Goal: Task Accomplishment & Management: Complete application form

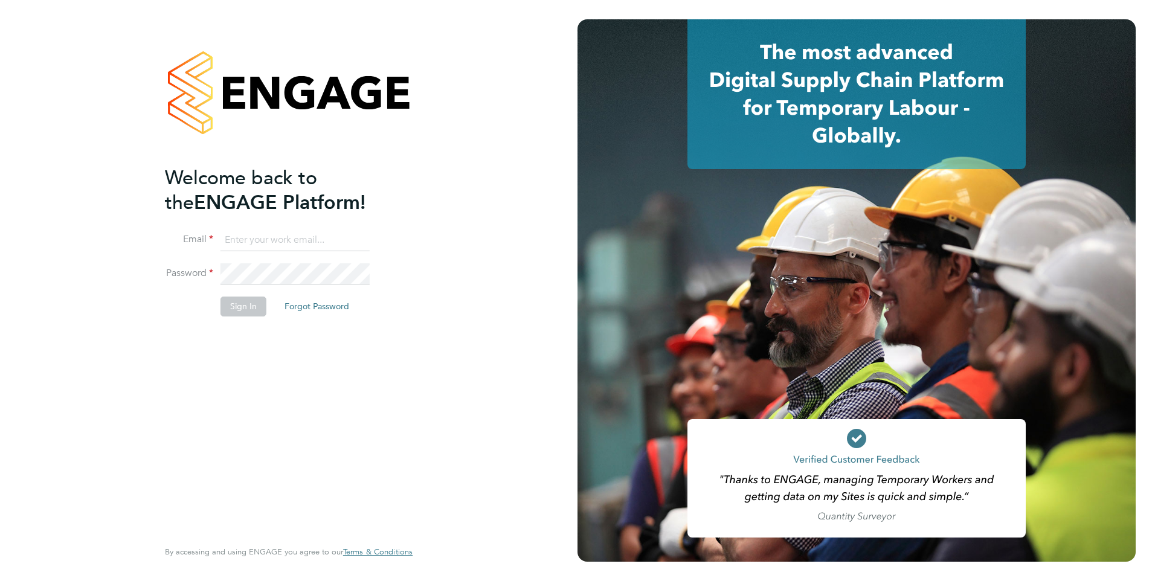
type input "[EMAIL_ADDRESS][DOMAIN_NAME]"
click at [240, 304] on button "Sign In" at bounding box center [243, 306] width 46 height 19
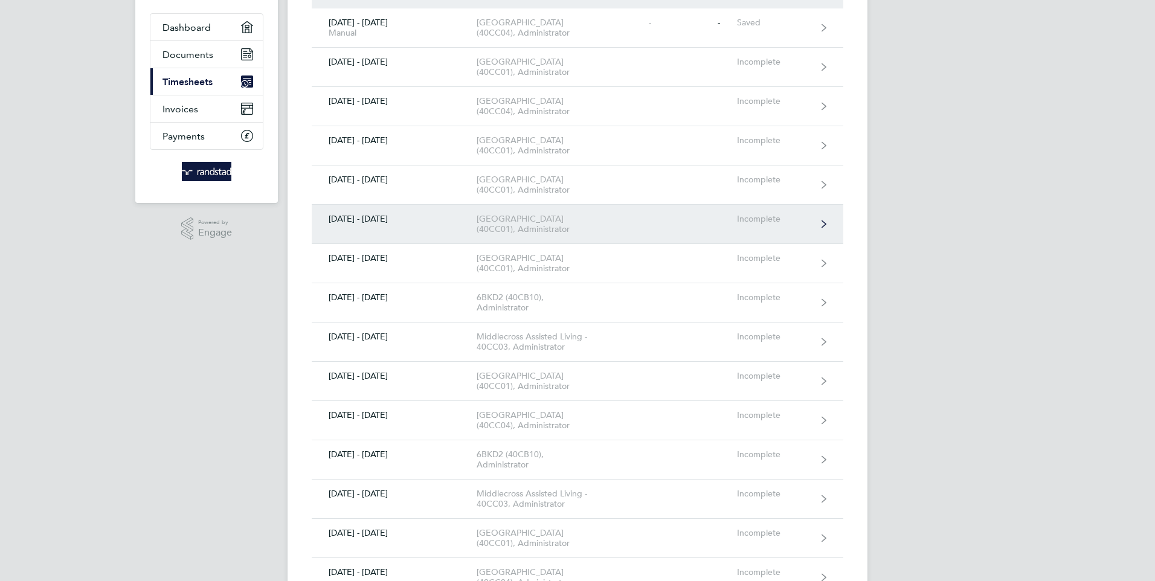
scroll to position [121, 0]
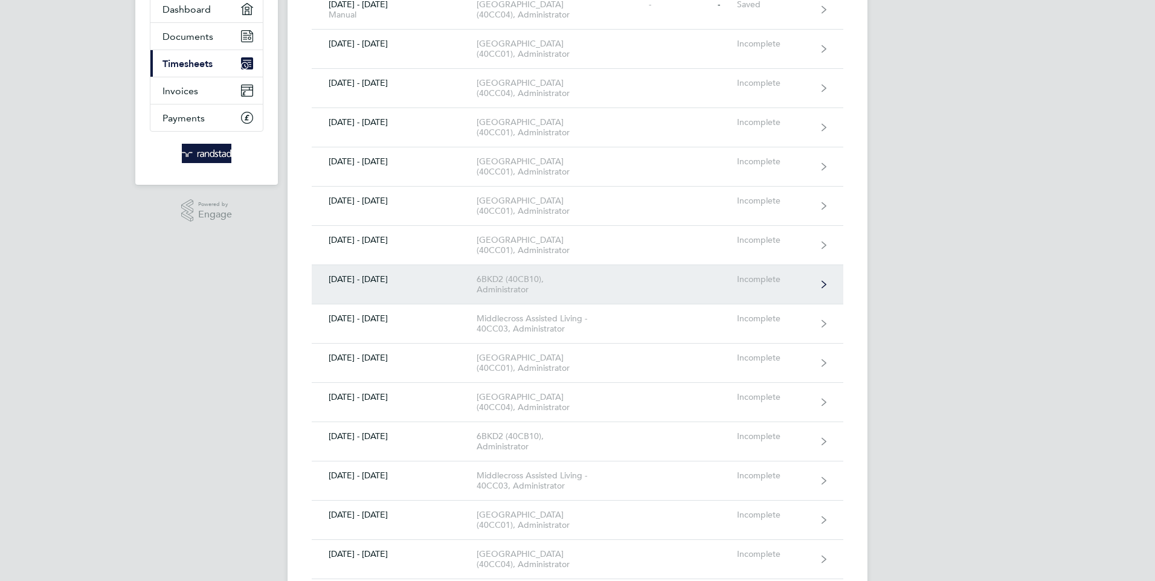
click at [541, 295] on div "6BKD2 (40CB10), Administrator" at bounding box center [546, 284] width 138 height 21
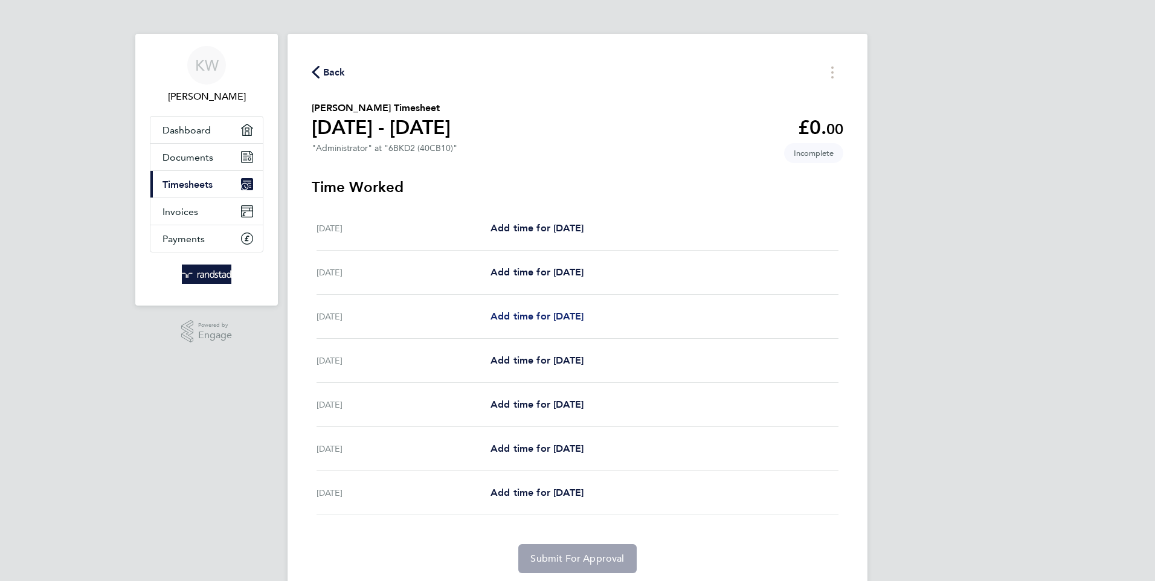
click at [540, 312] on span "Add time for [DATE]" at bounding box center [536, 315] width 93 height 11
select select "30"
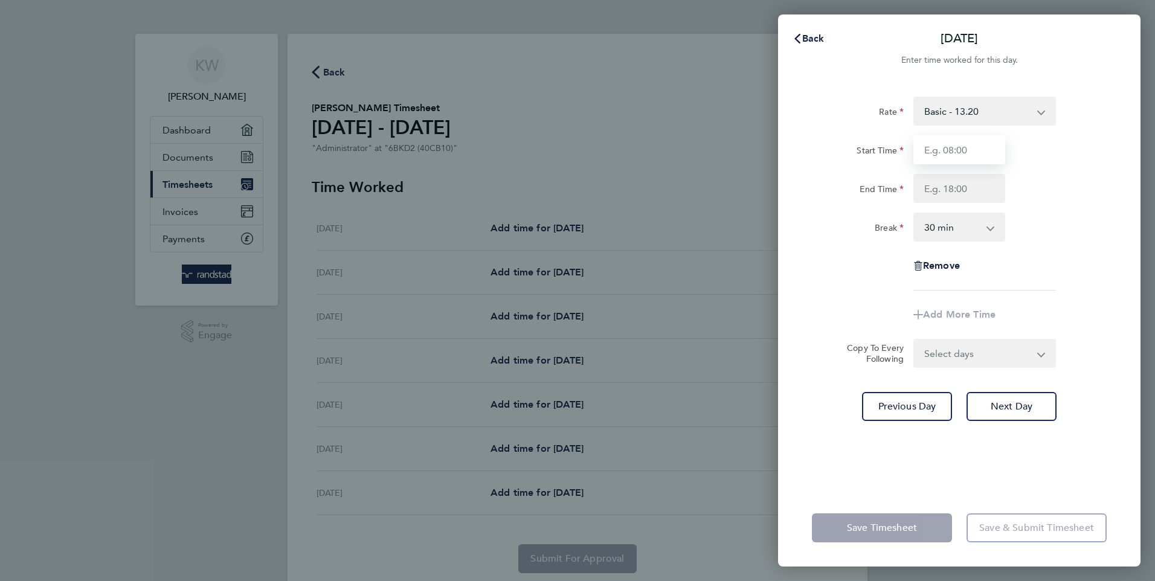
click at [951, 149] on input "Start Time" at bounding box center [959, 149] width 92 height 29
type input "00:00"
click at [937, 187] on input "End Time" at bounding box center [959, 188] width 92 height 29
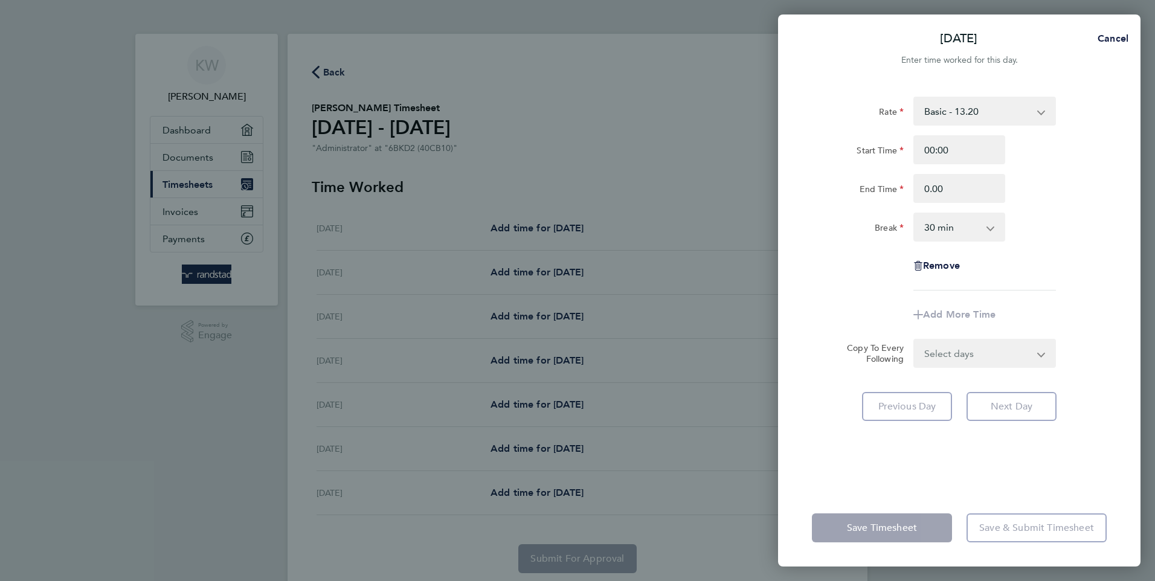
type input "00:00"
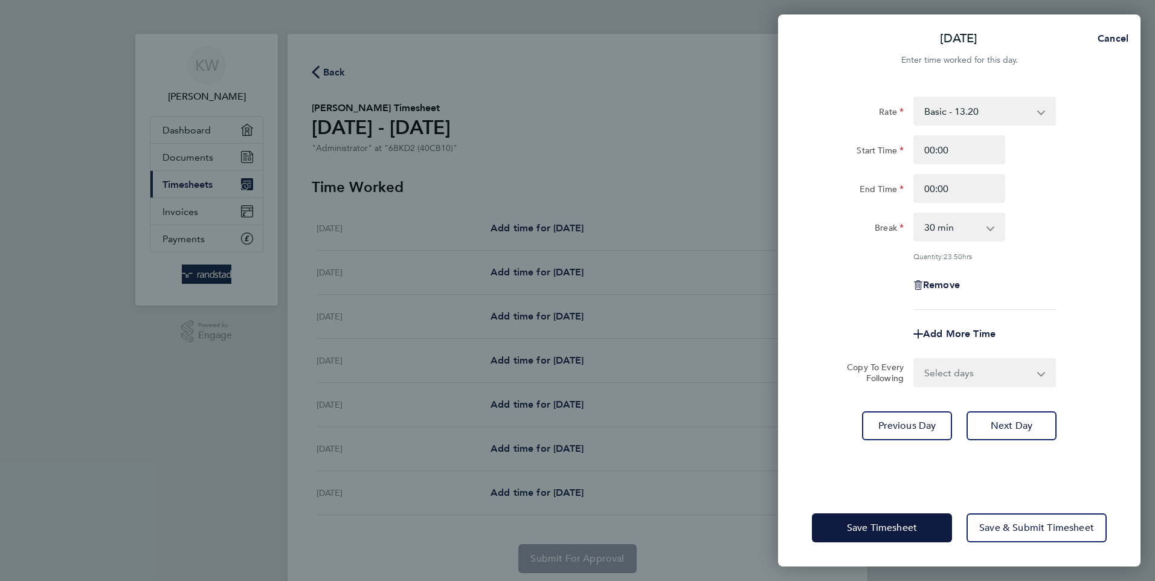
click at [991, 228] on app-icon-cross-button at bounding box center [996, 227] width 14 height 27
click at [1041, 371] on select "Select days Day Tuesday Wednesday Thursday Friday" at bounding box center [977, 372] width 127 height 27
click at [1106, 379] on div "Copy To Every Following Select days Day Tuesday Wednesday Thursday Friday" at bounding box center [959, 372] width 304 height 29
click at [881, 517] on button "Save Timesheet" at bounding box center [882, 527] width 140 height 29
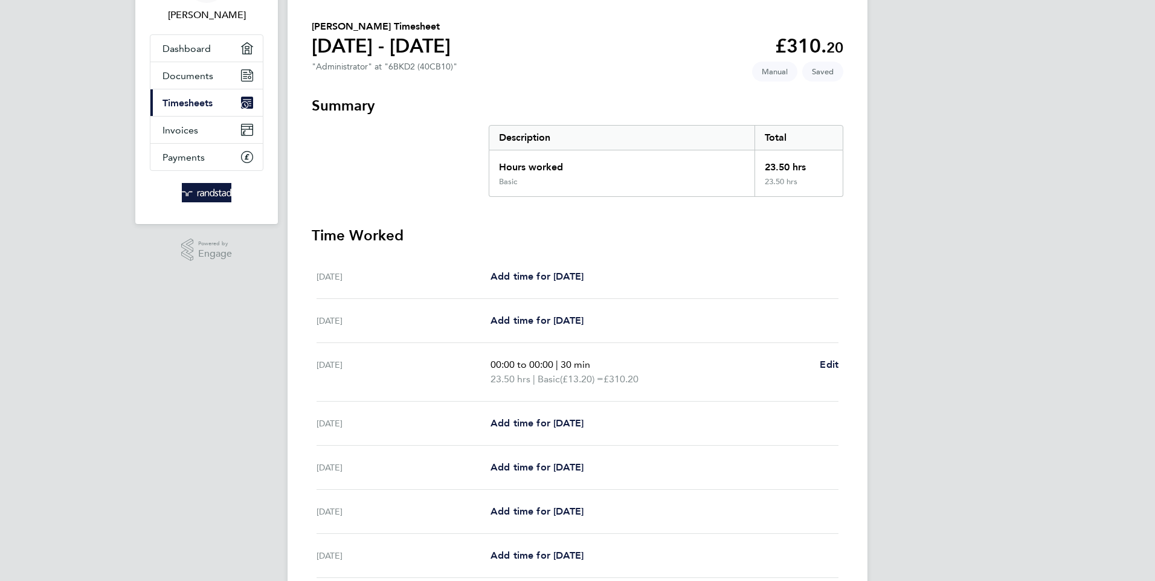
scroll to position [60, 0]
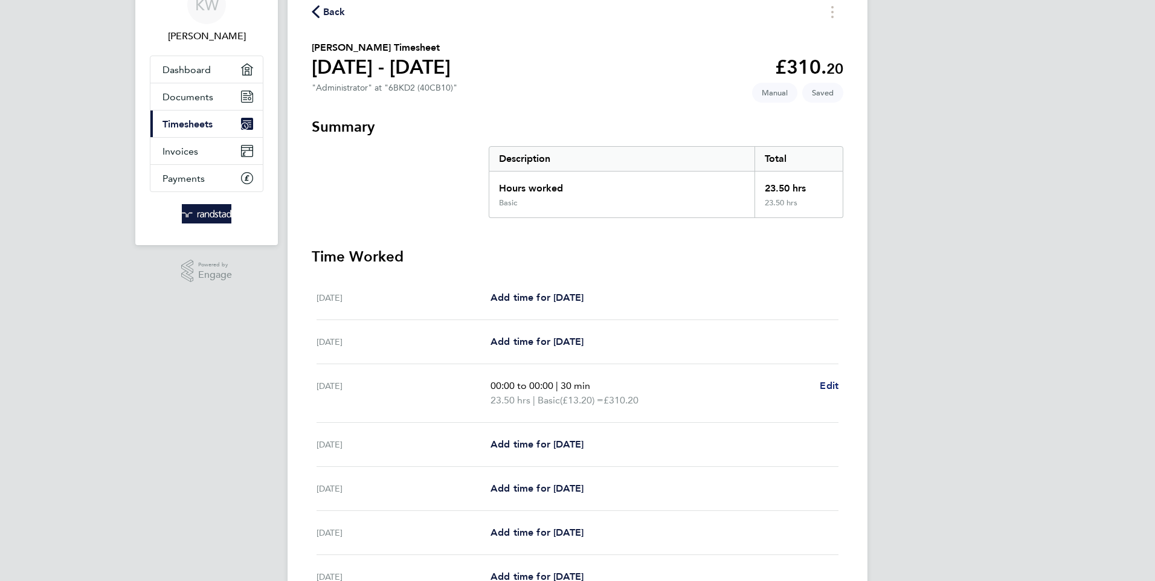
click at [827, 381] on span "Edit" at bounding box center [829, 385] width 19 height 11
select select "30"
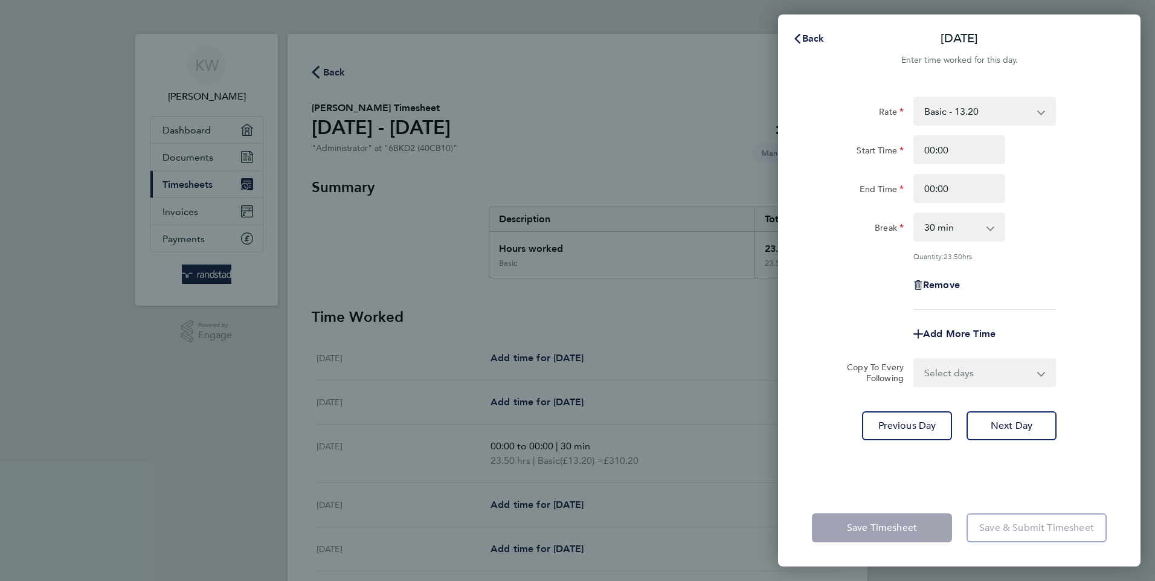
click at [939, 277] on div "Remove" at bounding box center [958, 285] width 101 height 29
click at [935, 281] on span "Remove" at bounding box center [941, 284] width 37 height 11
select select "null"
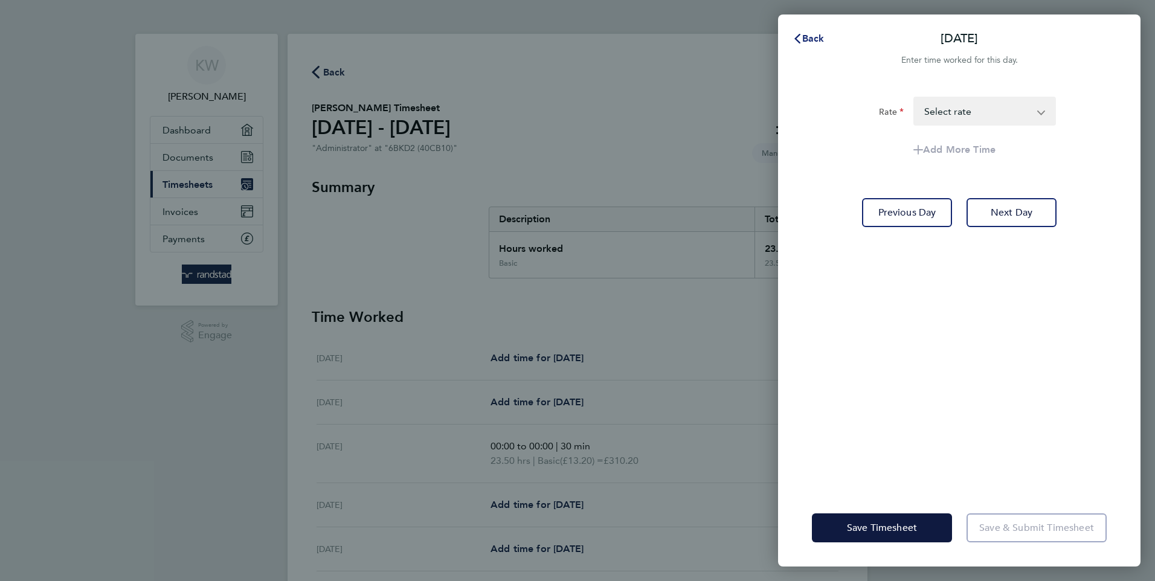
click at [806, 31] on button "Back" at bounding box center [808, 39] width 56 height 24
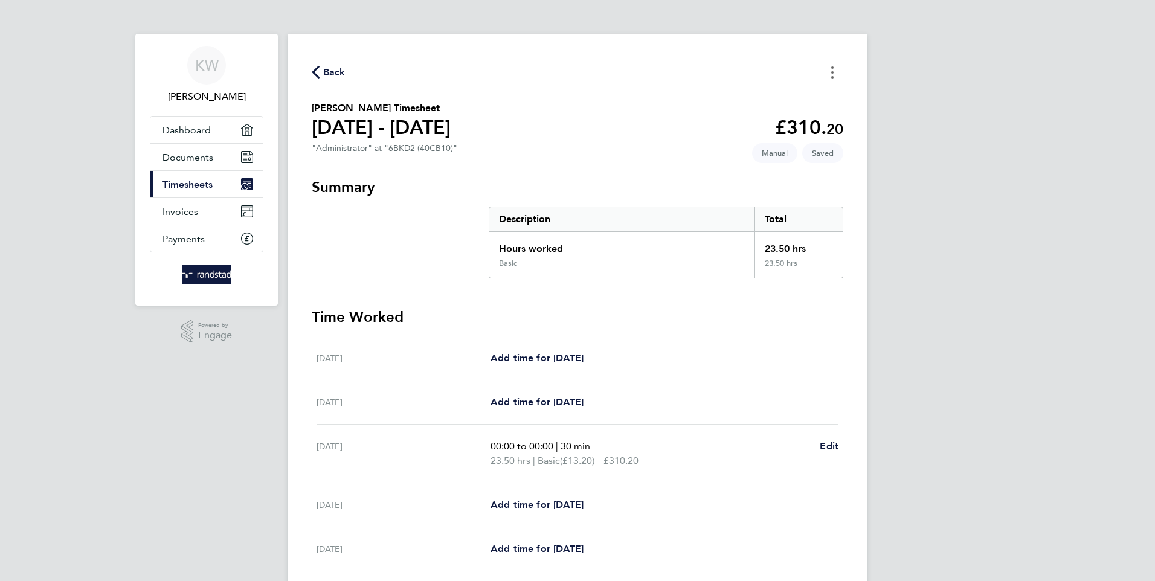
click at [830, 69] on button "Timesheets Menu" at bounding box center [832, 72] width 22 height 19
click at [740, 96] on button "Mark as absent" at bounding box center [770, 99] width 145 height 24
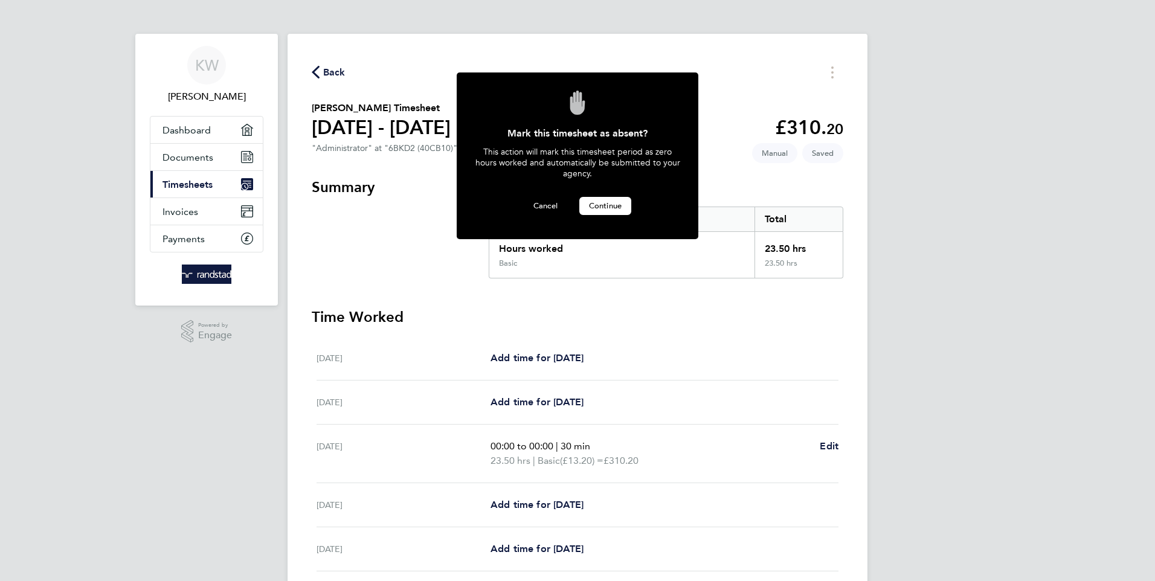
click at [608, 205] on span "Continue" at bounding box center [605, 206] width 33 height 10
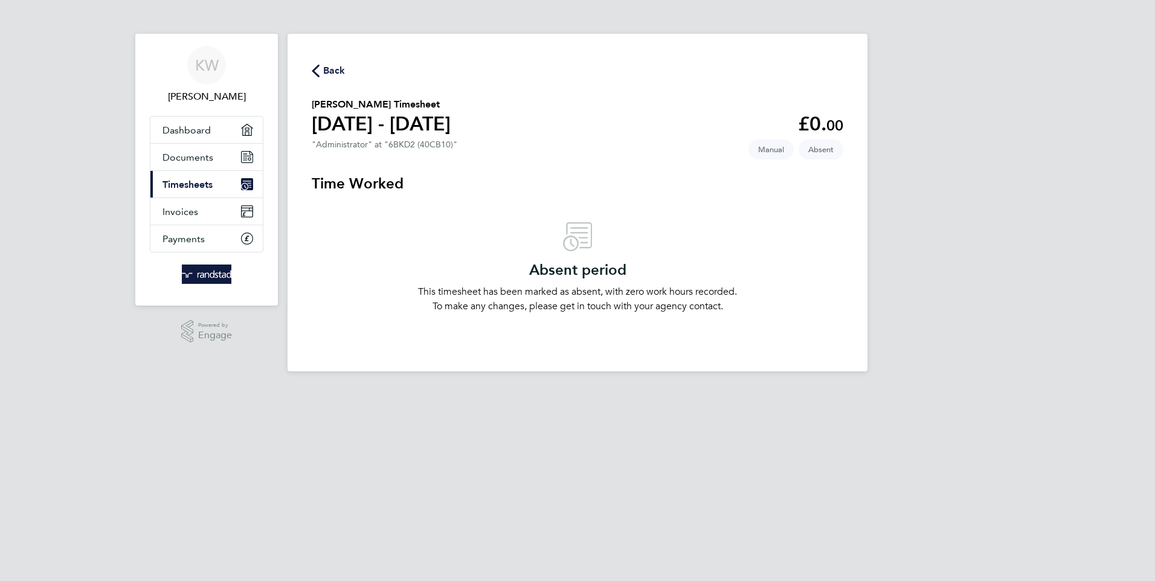
click at [329, 66] on span "Back" at bounding box center [334, 70] width 22 height 14
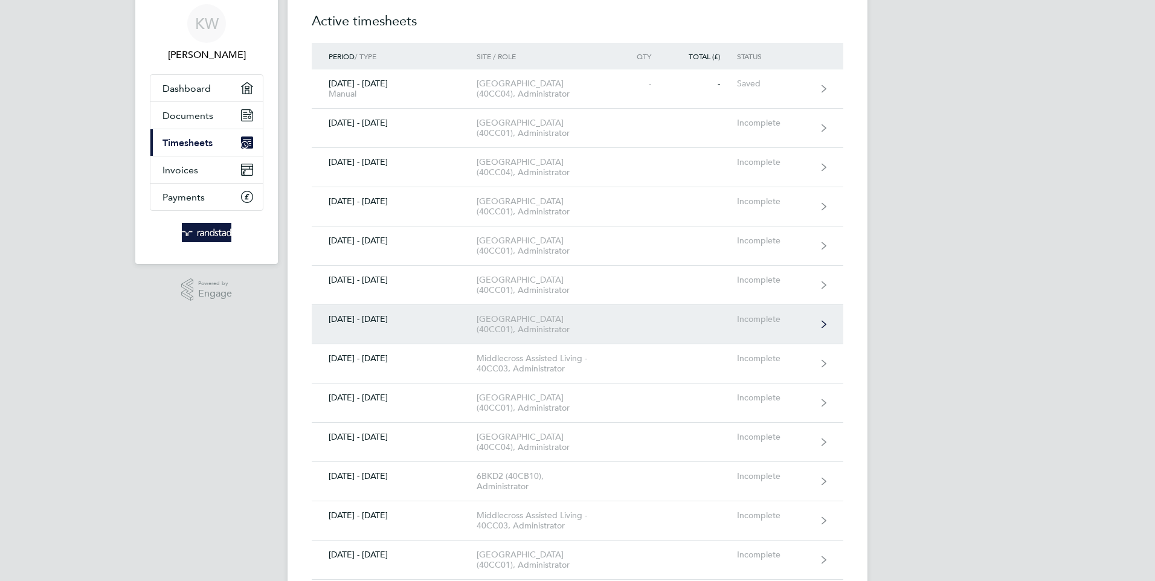
scroll to position [60, 0]
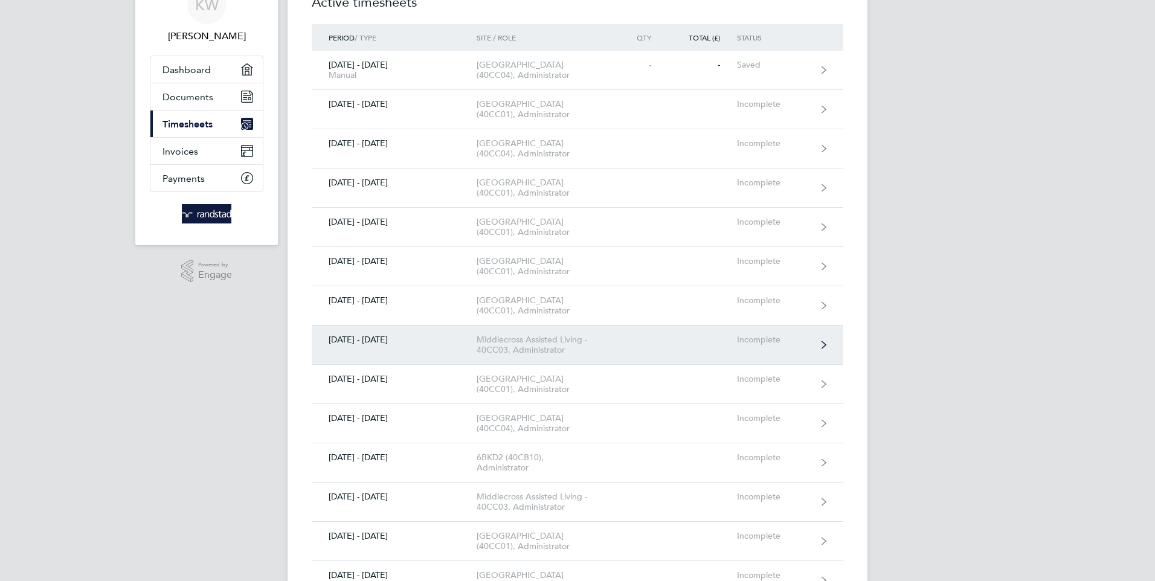
click at [512, 355] on div "Middlecross Assisted Living - 40CC03, Administrator" at bounding box center [546, 345] width 138 height 21
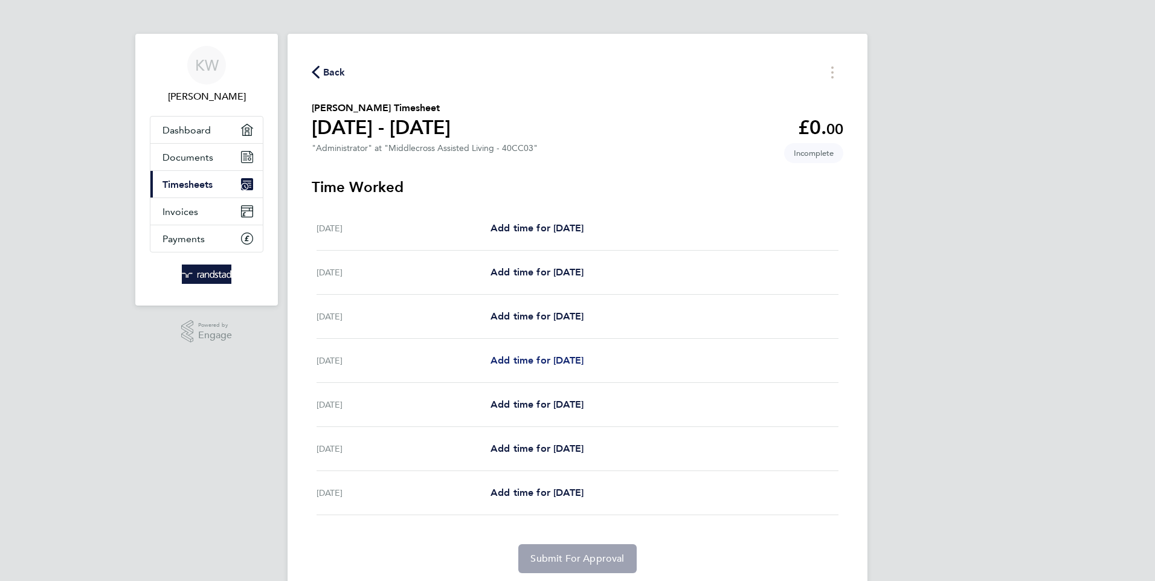
click at [524, 357] on span "Add time for Tue 26 Aug" at bounding box center [536, 360] width 93 height 11
select select "60"
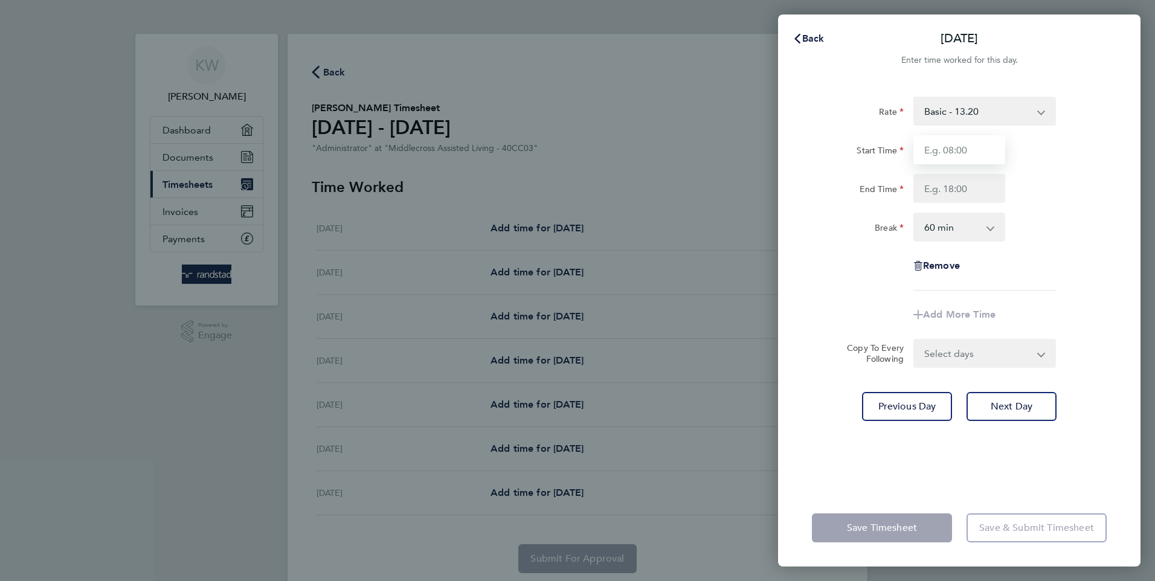
click at [952, 147] on input "Start Time" at bounding box center [959, 149] width 92 height 29
type input "08:00"
click at [937, 190] on input "End Time" at bounding box center [959, 188] width 92 height 29
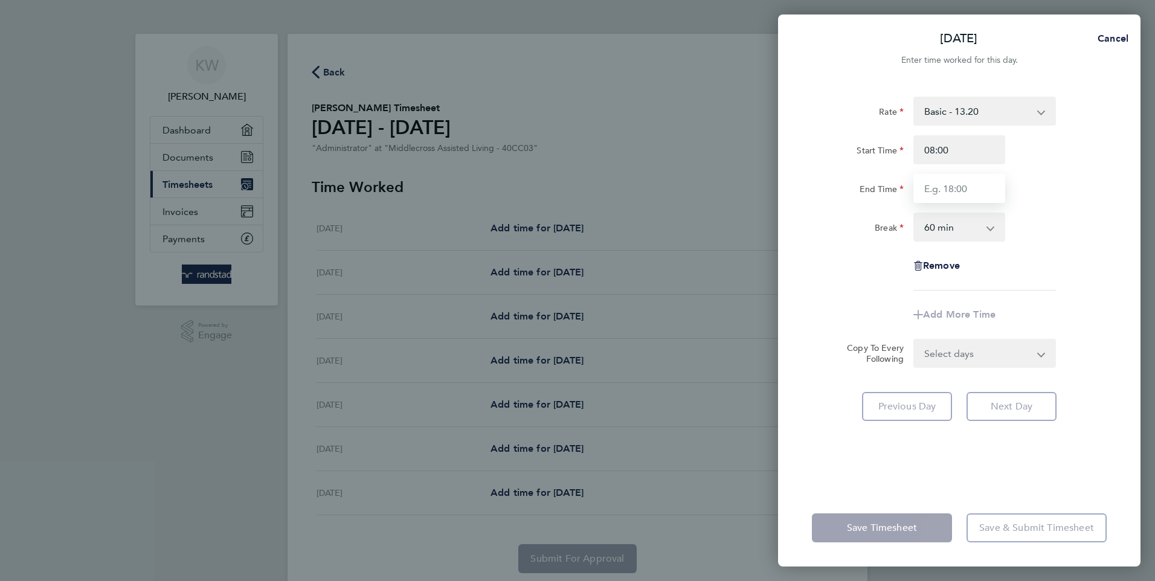
type input "16:00"
click at [990, 226] on app-icon-cross-button at bounding box center [996, 227] width 14 height 27
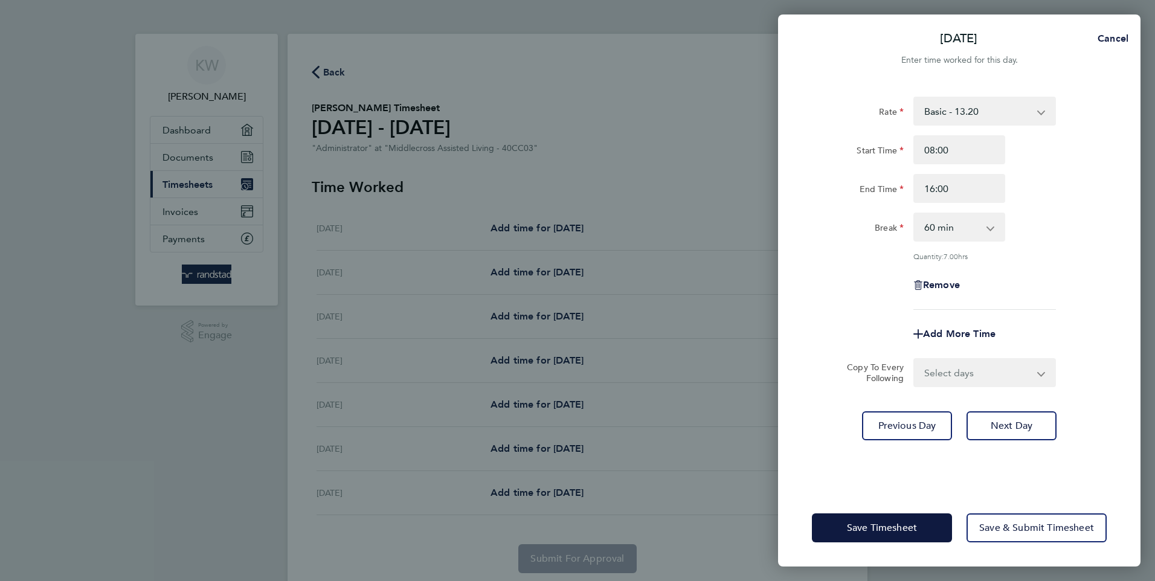
click at [946, 230] on select "0 min 15 min 30 min 45 min 60 min 75 min 90 min" at bounding box center [951, 227] width 75 height 27
select select "30"
click at [914, 214] on select "0 min 15 min 30 min 45 min 60 min 75 min 90 min" at bounding box center [951, 227] width 75 height 27
click at [868, 523] on span "Save Timesheet" at bounding box center [882, 528] width 70 height 12
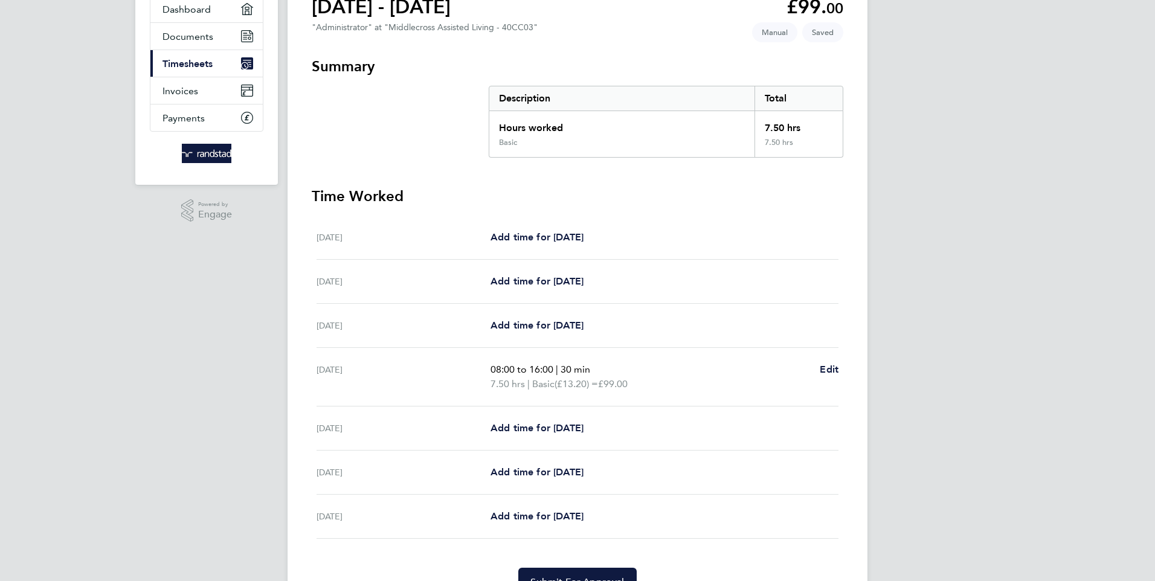
scroll to position [60, 0]
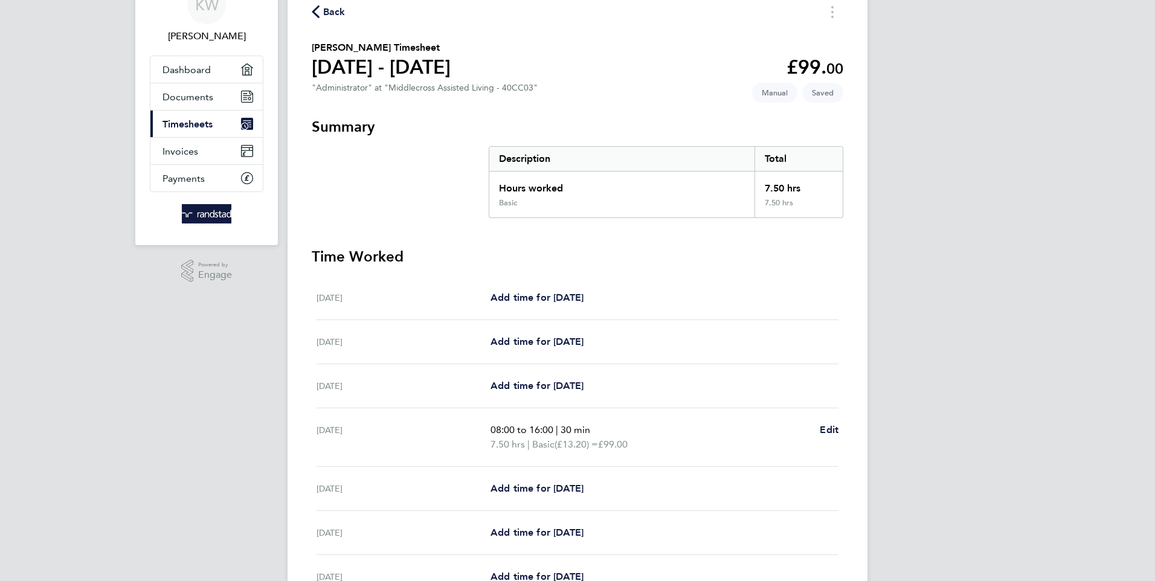
click at [327, 10] on span "Back" at bounding box center [334, 12] width 22 height 14
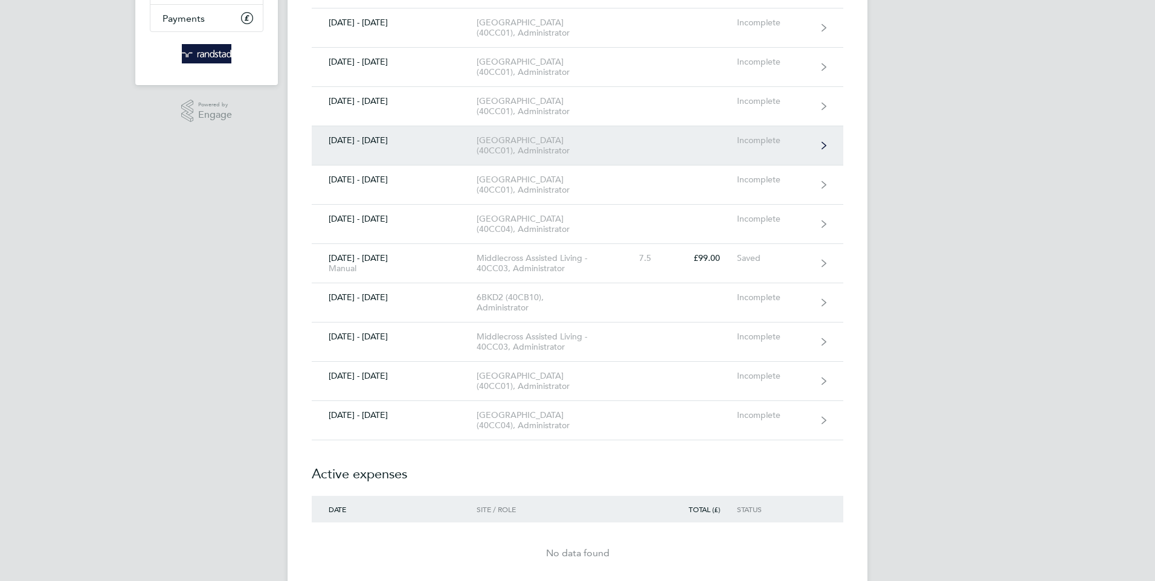
scroll to position [242, 0]
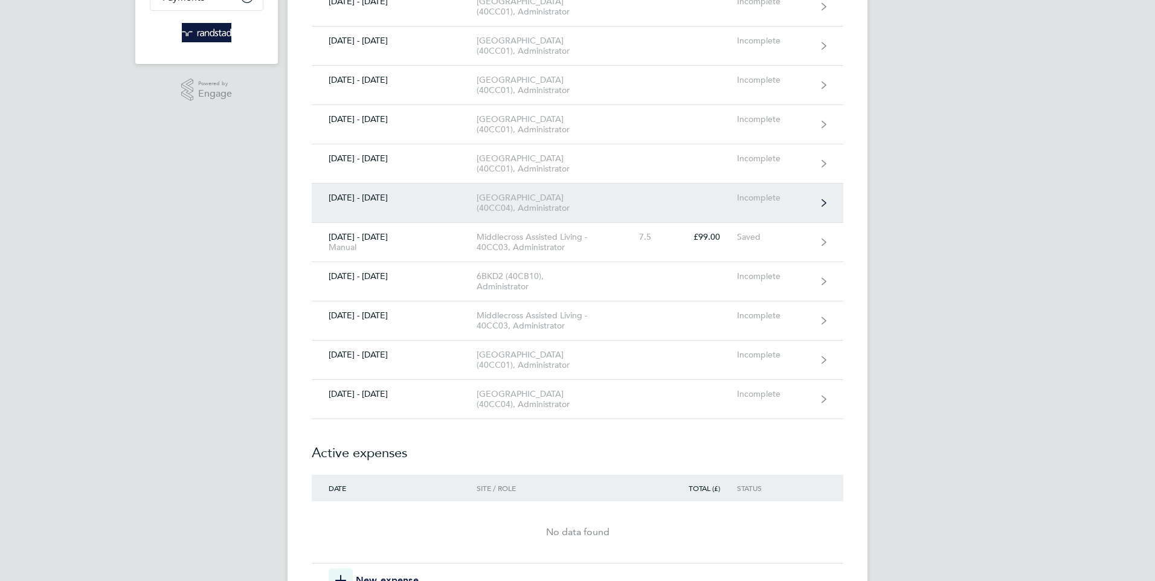
click at [519, 213] on div "University Of Leeds Campus (40CC04), Administrator" at bounding box center [546, 203] width 138 height 21
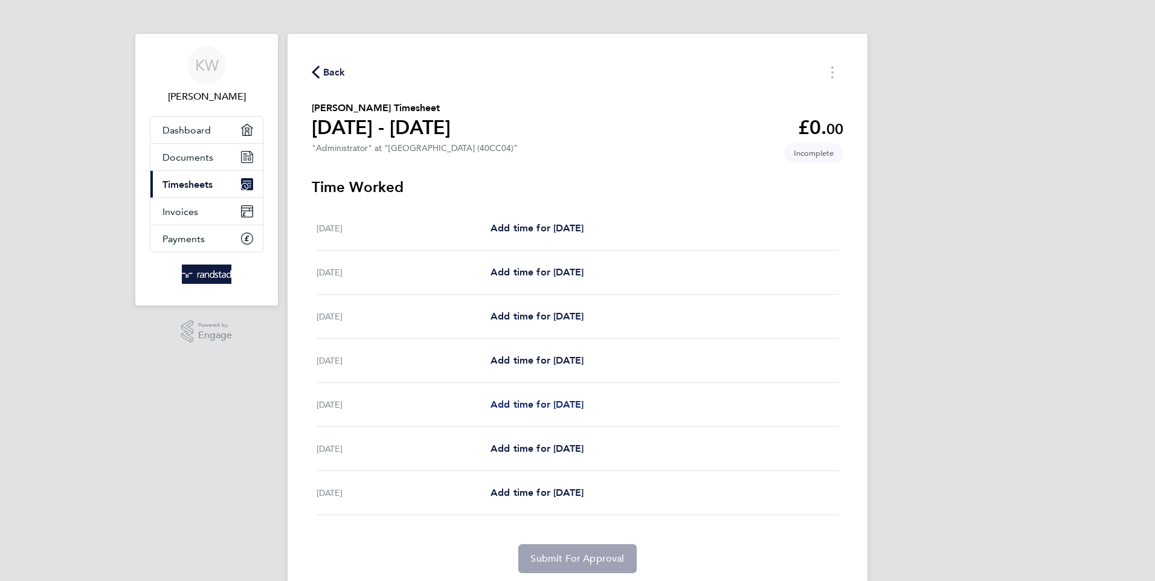
click at [533, 400] on span "Add time for Wed 27 Aug" at bounding box center [536, 404] width 93 height 11
select select "30"
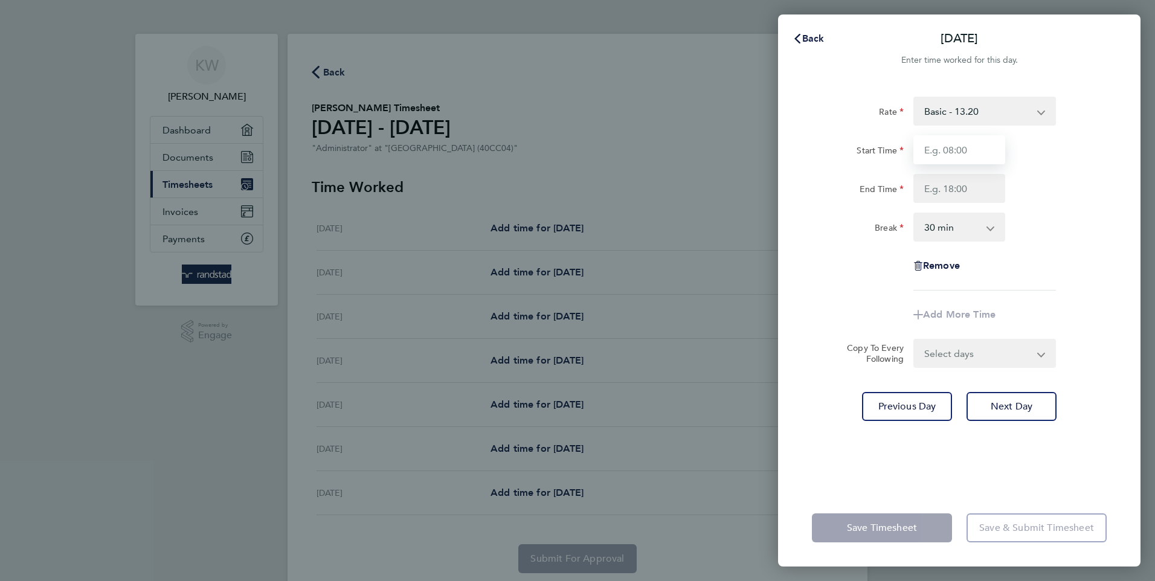
click at [960, 150] on input "Start Time" at bounding box center [959, 149] width 92 height 29
type input "08:45"
click at [944, 191] on input "End Time" at bounding box center [959, 188] width 92 height 29
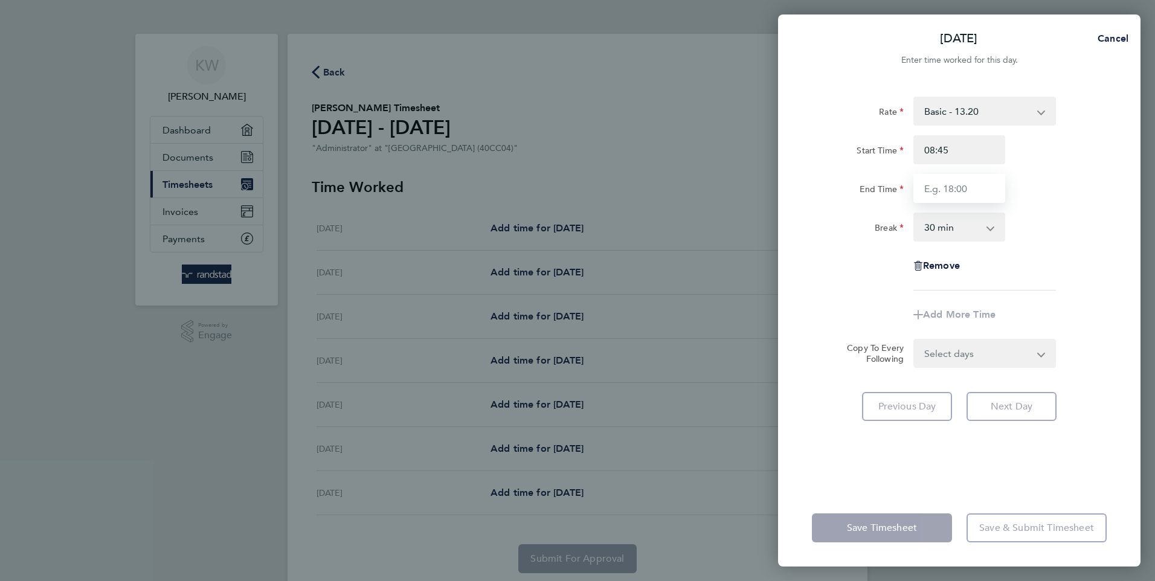
type input "16:45"
click at [949, 226] on select "0 min 15 min 30 min 45 min 60 min 75 min 90 min" at bounding box center [951, 227] width 75 height 27
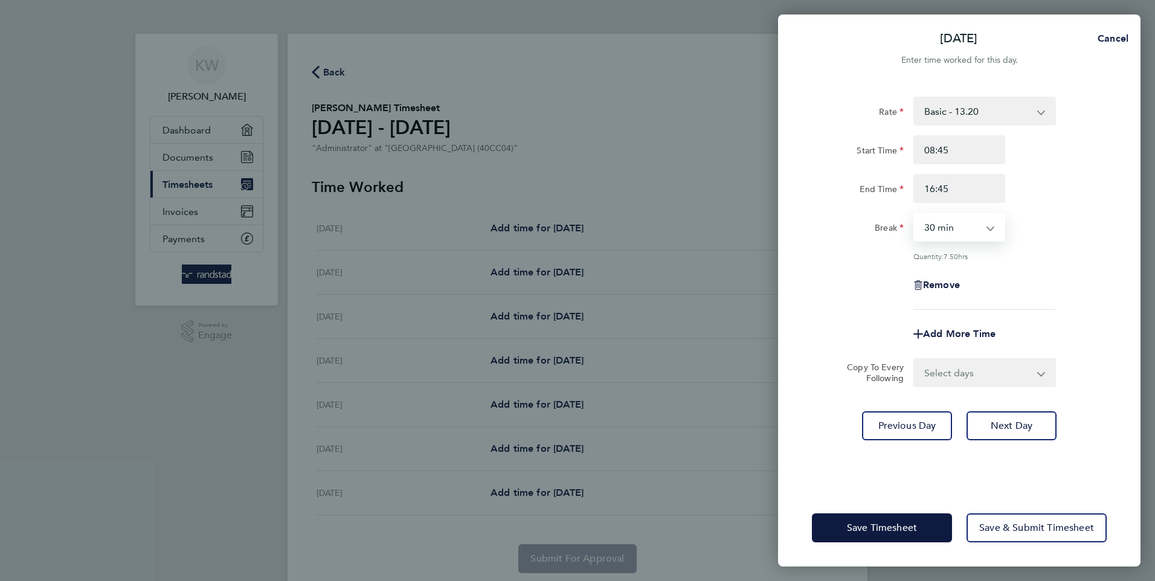
click at [914, 214] on select "0 min 15 min 30 min 45 min 60 min 75 min 90 min" at bounding box center [951, 227] width 75 height 27
click at [876, 522] on span "Save Timesheet" at bounding box center [882, 528] width 70 height 12
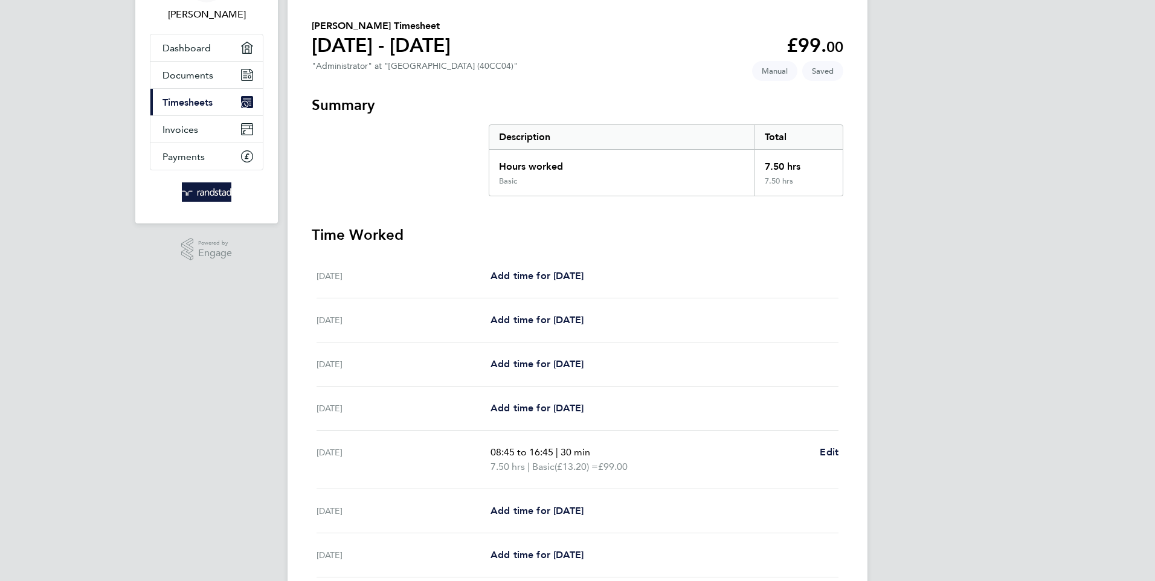
scroll to position [121, 0]
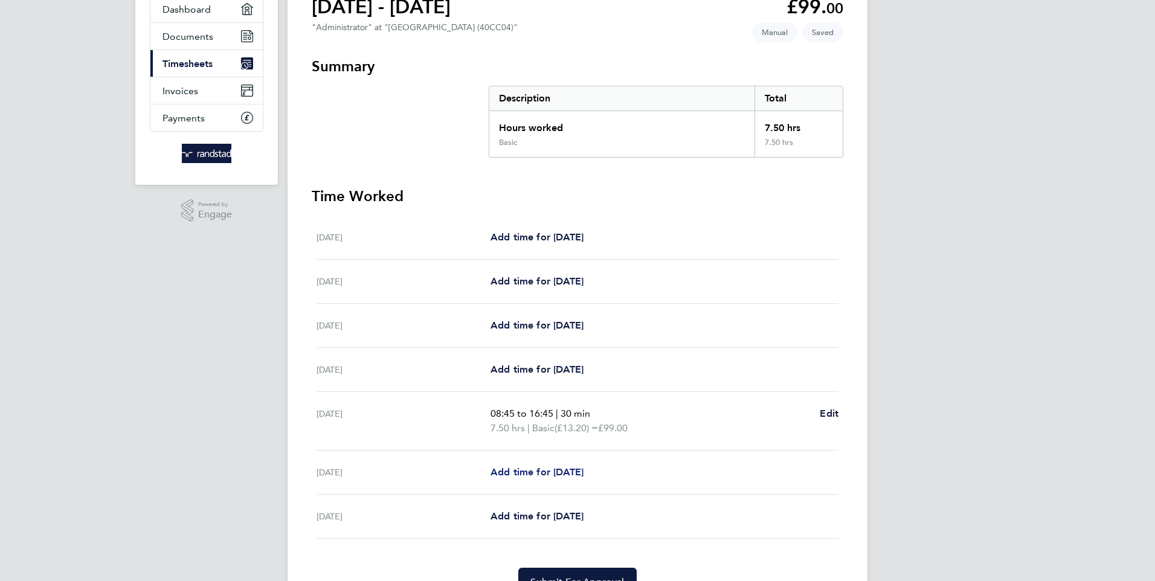
click at [535, 468] on span "Add time for Thu 28 Aug" at bounding box center [536, 471] width 93 height 11
select select "30"
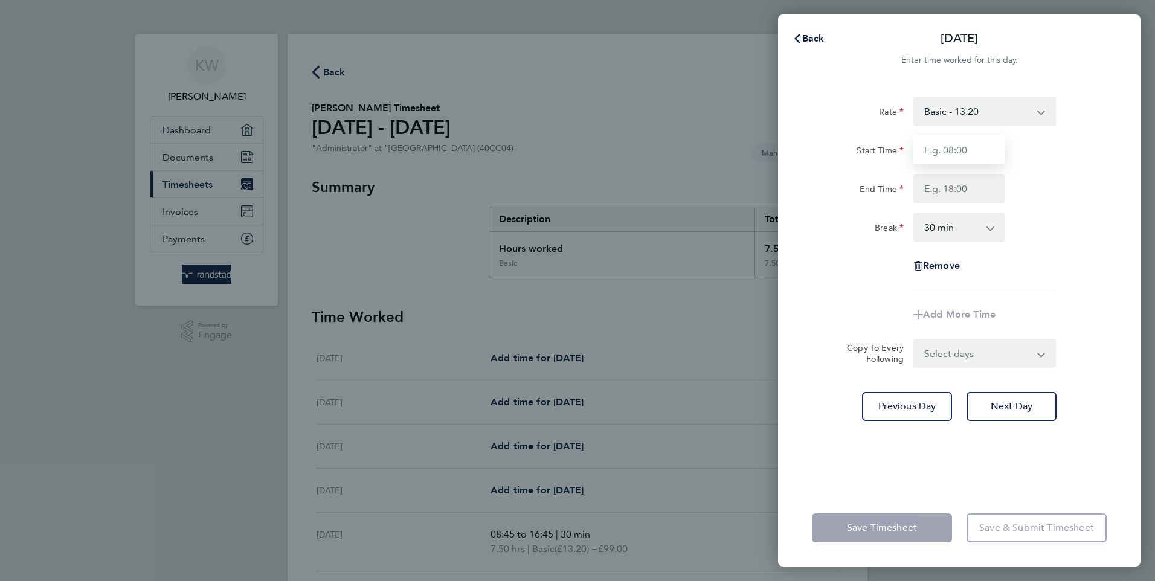
click at [957, 150] on input "Start Time" at bounding box center [959, 149] width 92 height 29
type input "08:45"
type input "16:45"
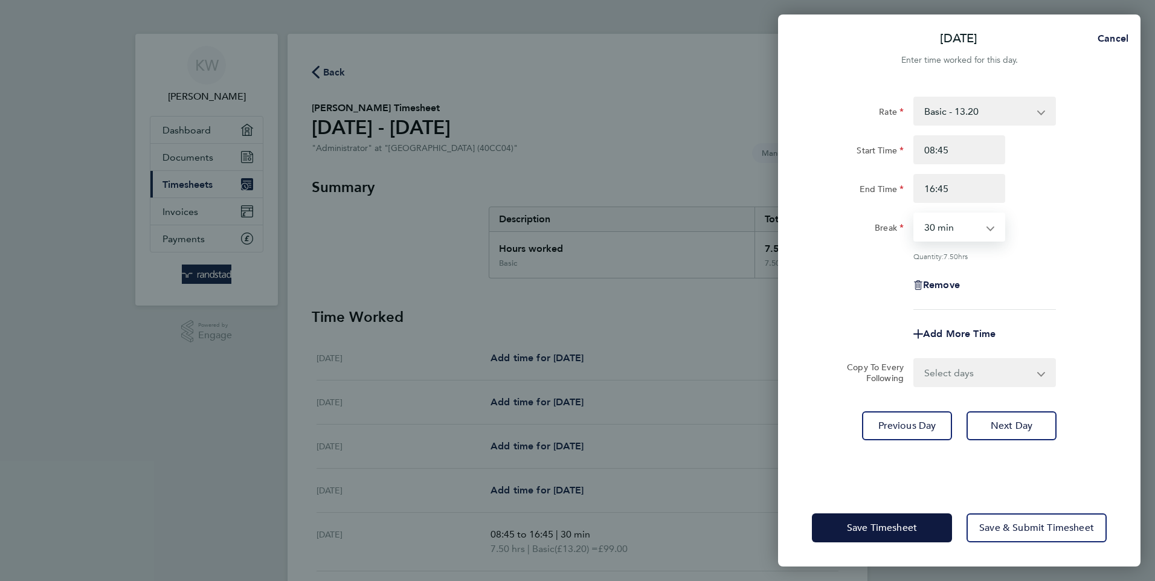
click at [952, 227] on select "0 min 15 min 30 min 45 min 60 min 75 min 90 min" at bounding box center [951, 227] width 75 height 27
click at [914, 214] on select "0 min 15 min 30 min 45 min 60 min 75 min 90 min" at bounding box center [951, 227] width 75 height 27
click at [871, 523] on span "Save Timesheet" at bounding box center [882, 528] width 70 height 12
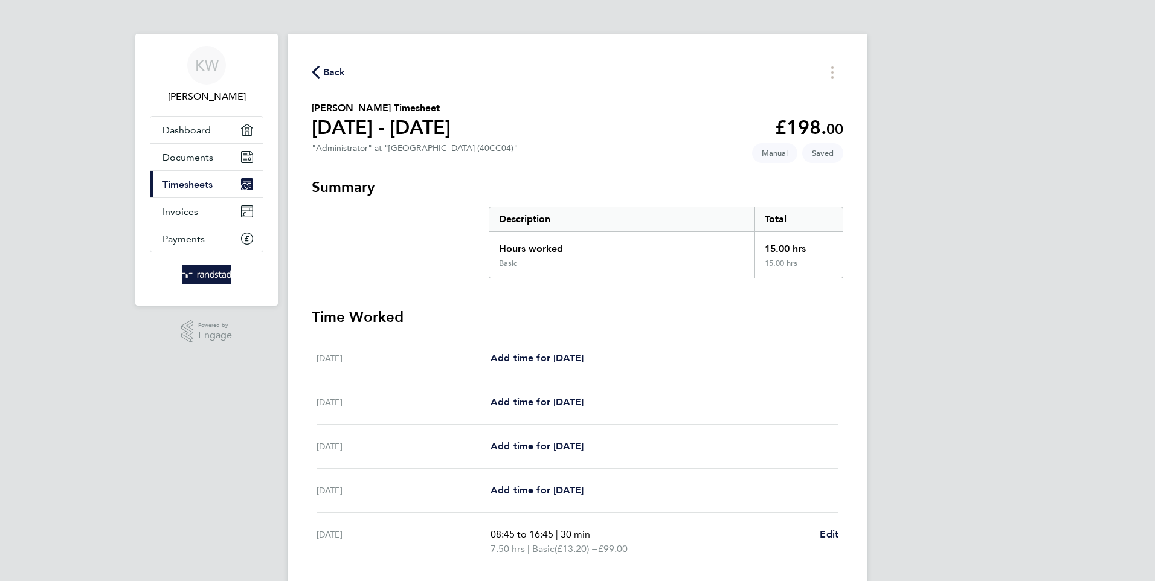
click at [332, 68] on span "Back" at bounding box center [334, 72] width 22 height 14
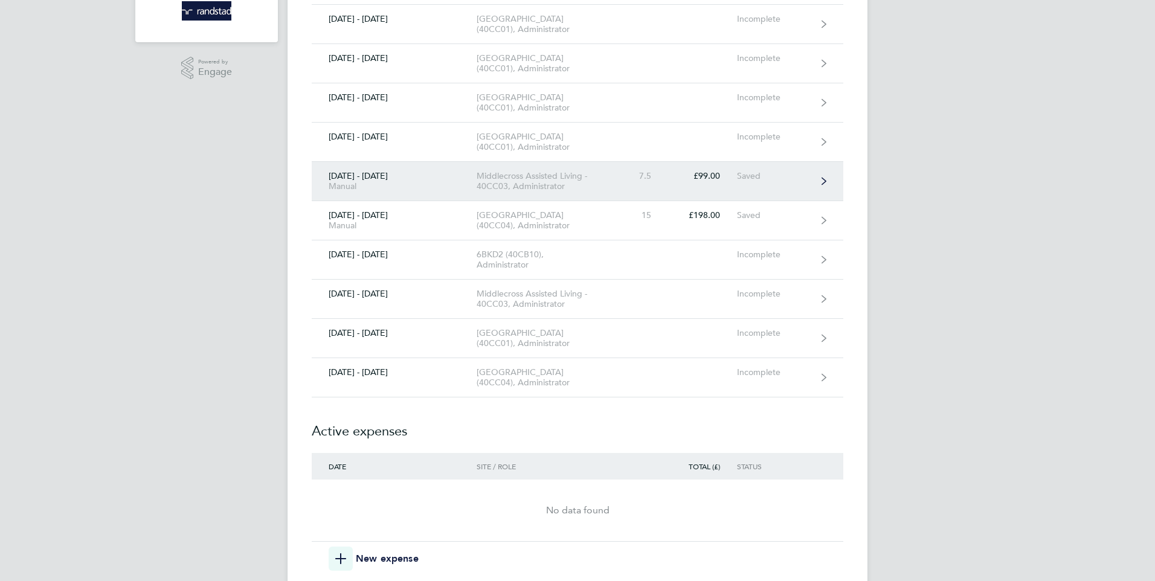
scroll to position [242, 0]
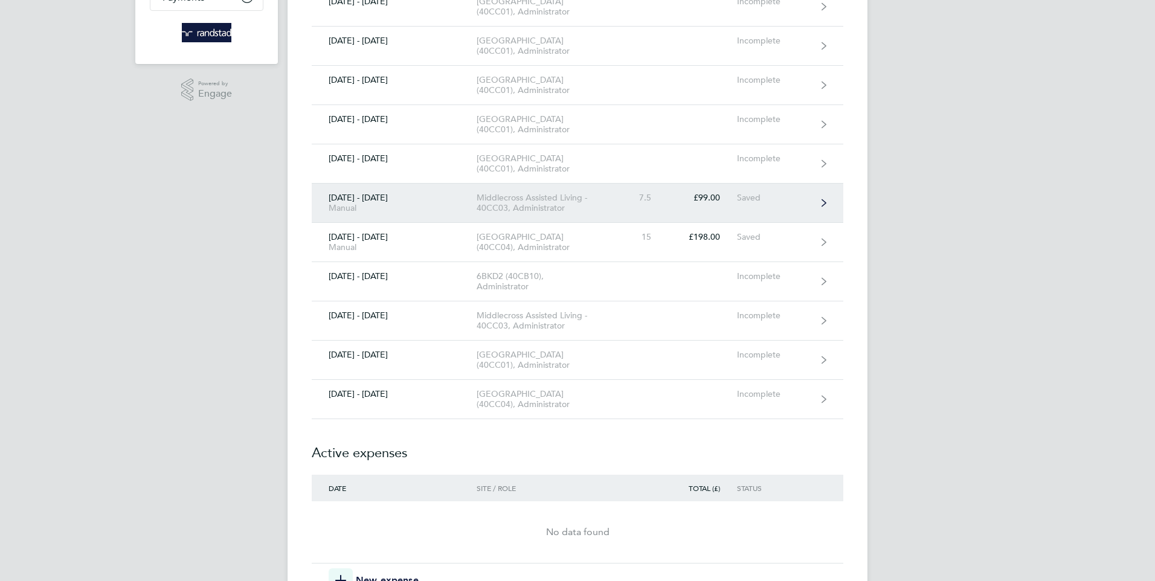
click at [824, 223] on link "23 - 29 Aug 2025 Manual Middlecross Assisted Living - 40CC03, Administrator 7.5…" at bounding box center [578, 203] width 532 height 39
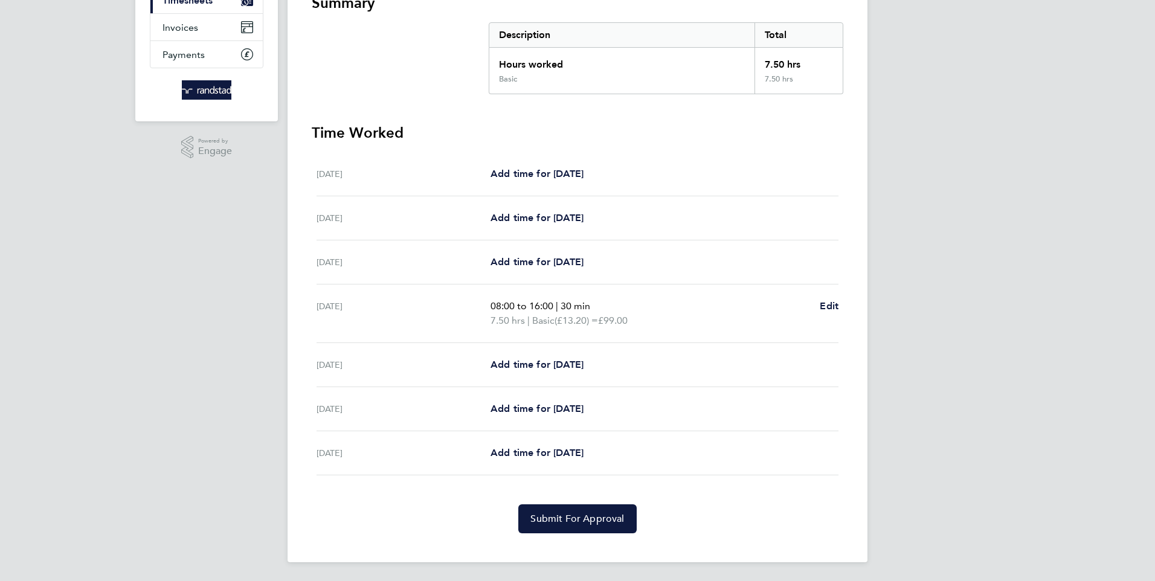
scroll to position [185, 0]
click at [570, 515] on span "Submit For Approval" at bounding box center [577, 518] width 94 height 12
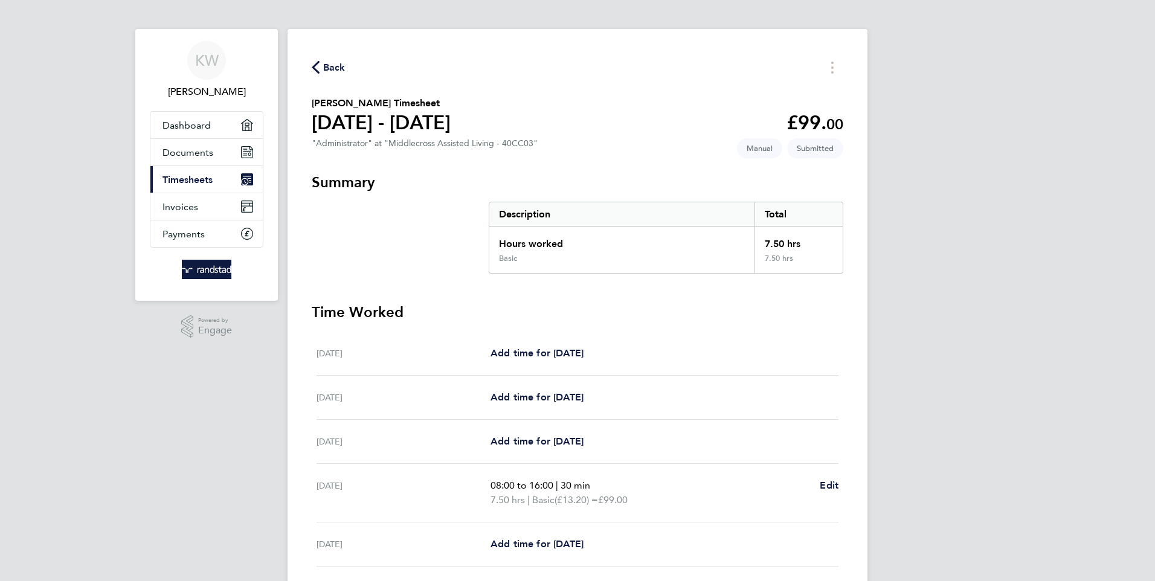
scroll to position [0, 0]
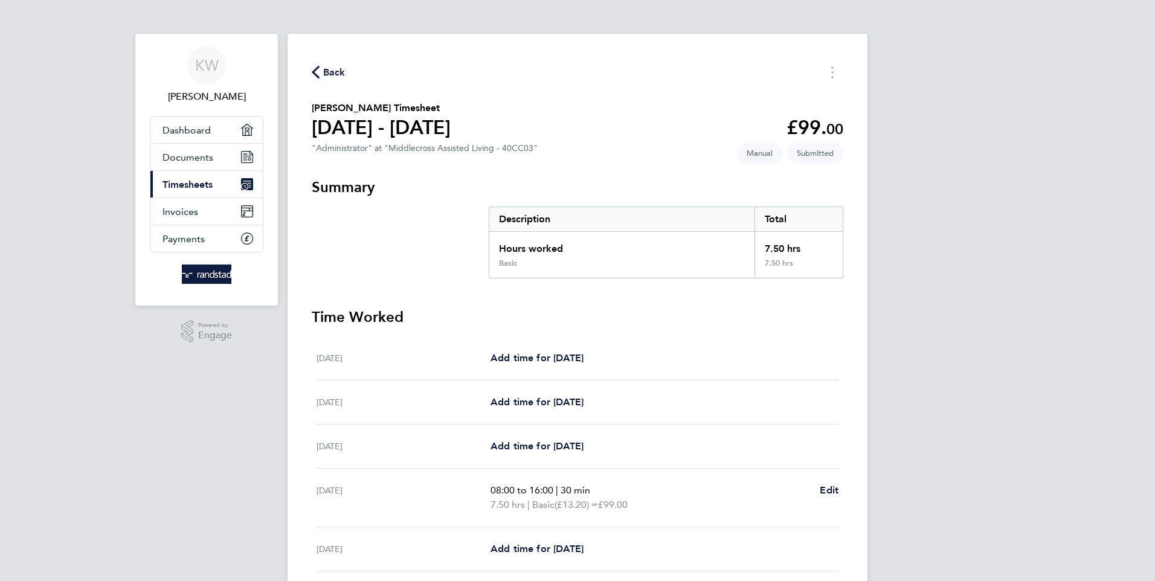
click at [328, 66] on span "Back" at bounding box center [334, 72] width 22 height 14
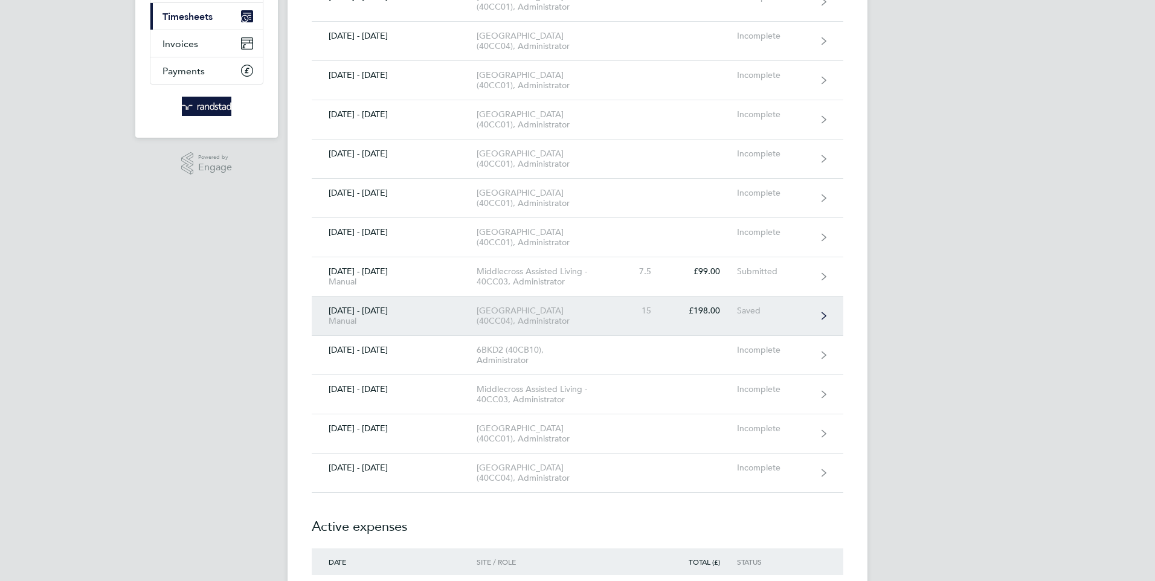
scroll to position [181, 0]
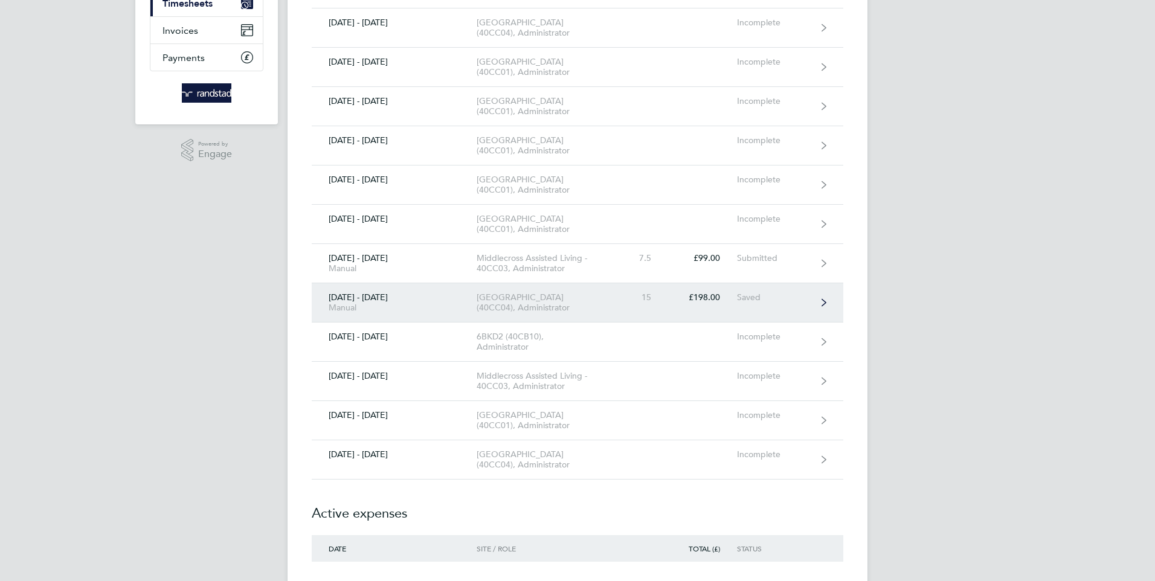
click at [821, 323] on link "23 - 29 Aug 2025 Manual University Of Leeds Campus (40CC04), Administrator 15 £…" at bounding box center [578, 302] width 532 height 39
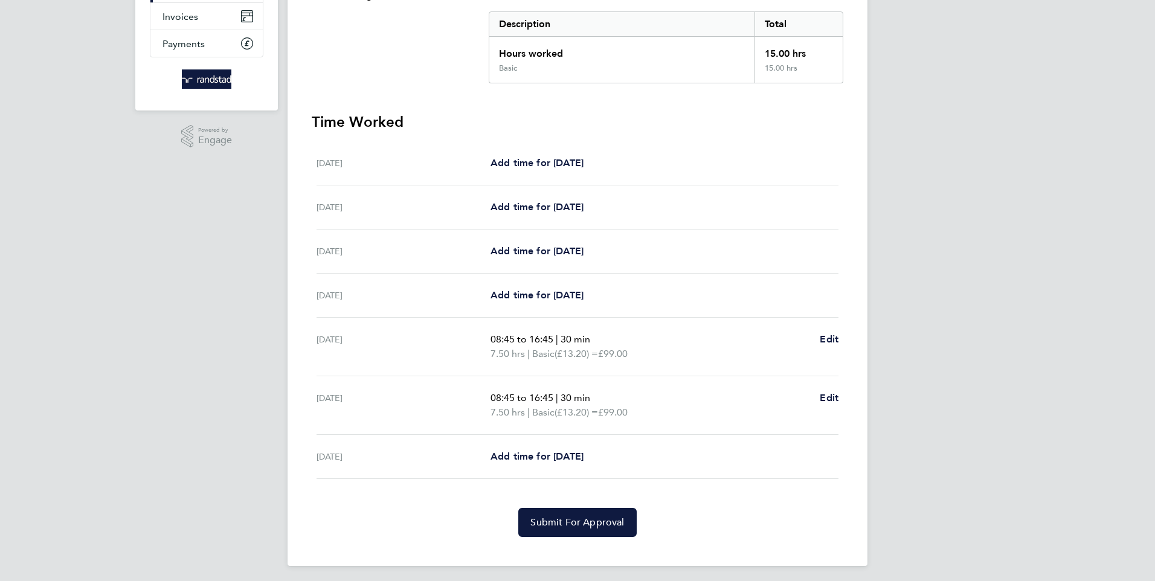
scroll to position [199, 0]
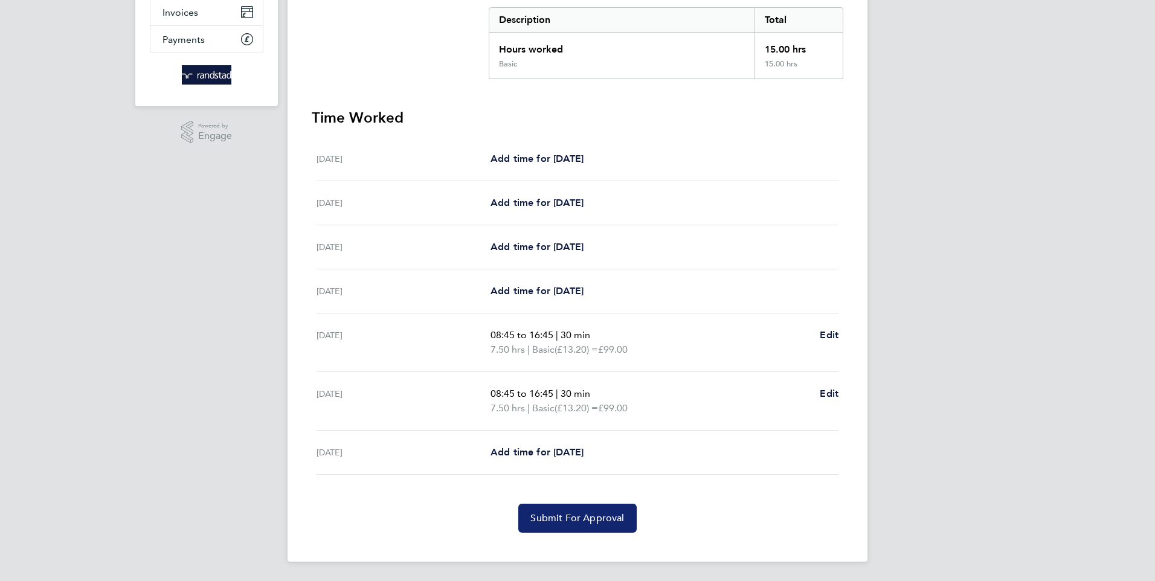
click at [571, 513] on span "Submit For Approval" at bounding box center [577, 518] width 94 height 12
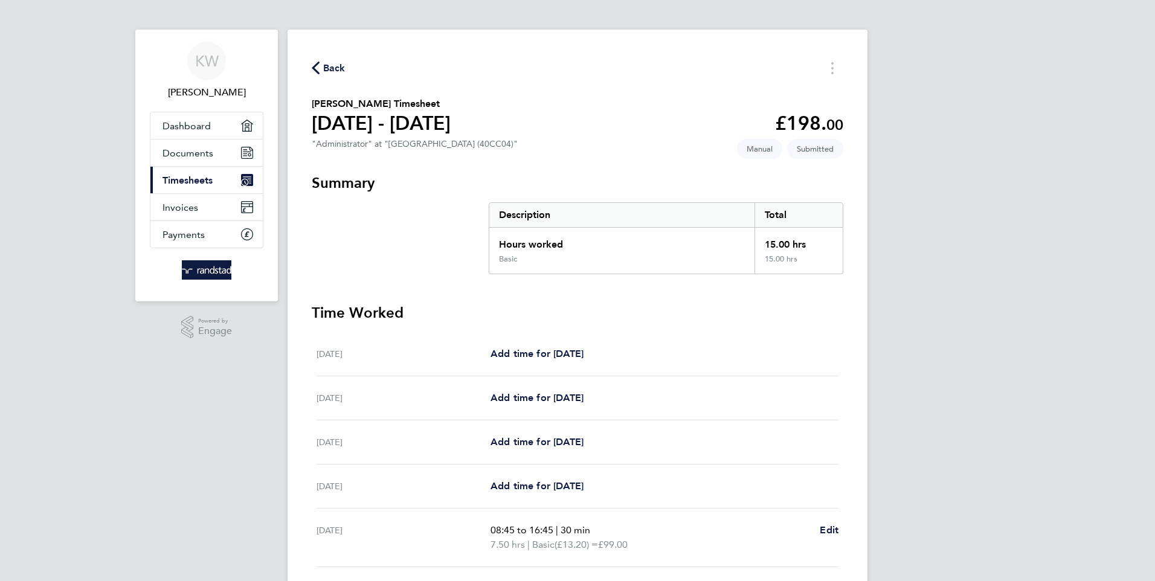
scroll to position [0, 0]
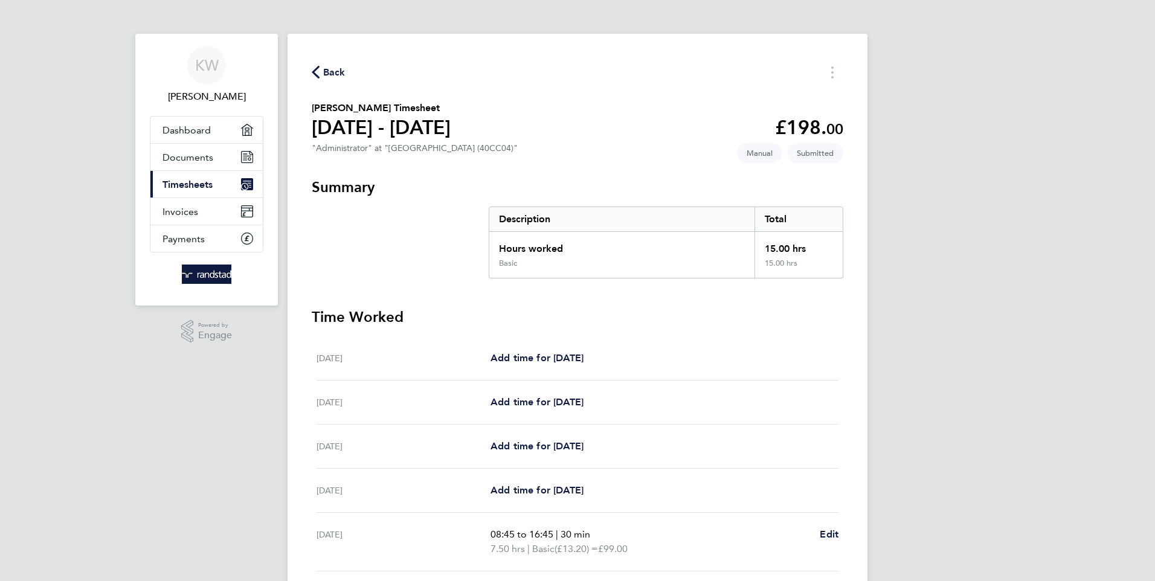
click at [332, 66] on span "Back" at bounding box center [334, 72] width 22 height 14
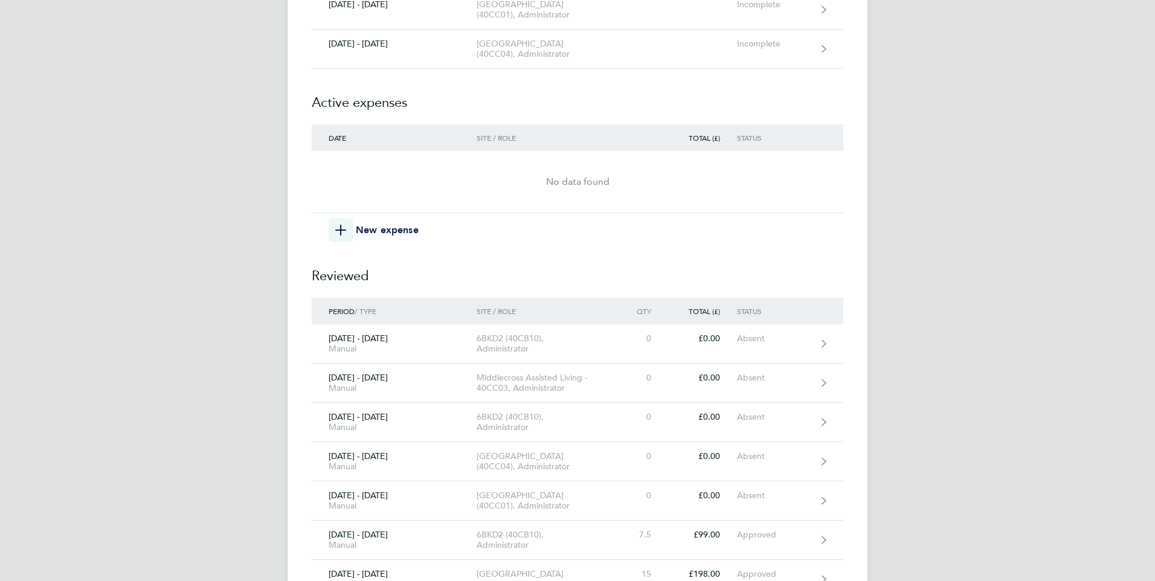
scroll to position [604, 0]
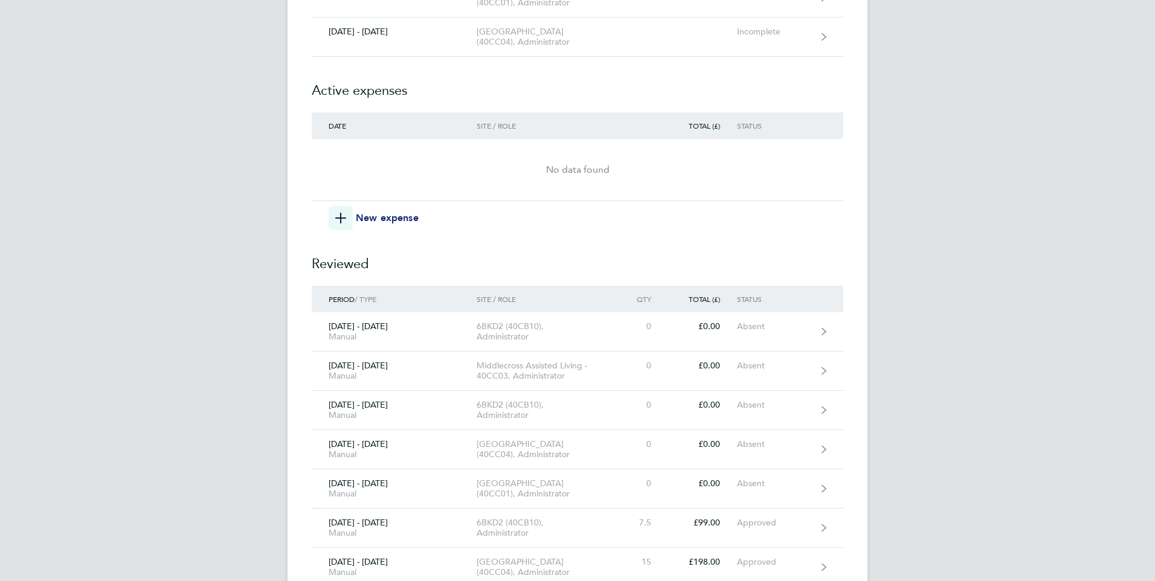
click at [343, 223] on icon "button" at bounding box center [340, 218] width 11 height 11
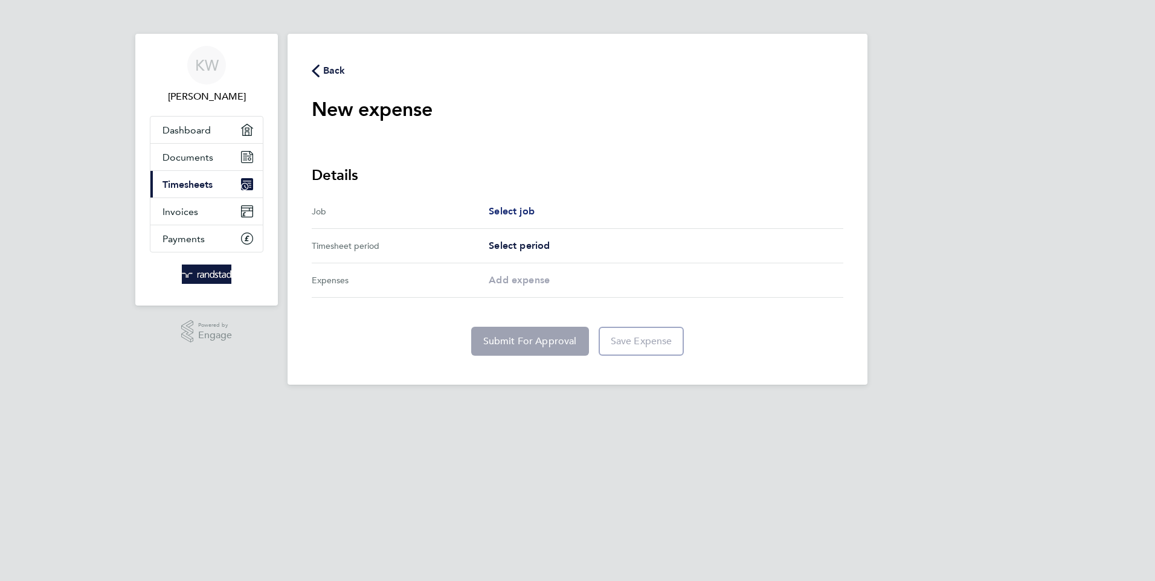
click at [510, 208] on span "Select job" at bounding box center [512, 210] width 46 height 11
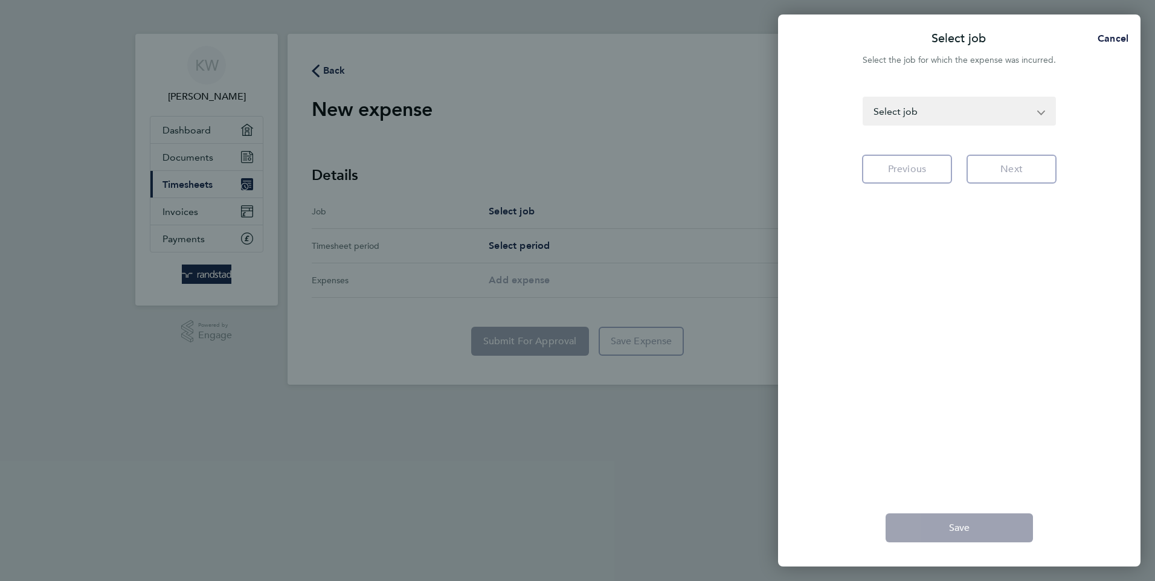
click at [1042, 109] on app-icon-cross-button at bounding box center [1047, 111] width 14 height 27
click at [973, 108] on select "6BKD2 (40CB10) - Administrator Middlecross Assisted Living - 40CC03 - Administr…" at bounding box center [952, 111] width 176 height 27
select select "291529"
click at [864, 98] on select "6BKD2 (40CB10) - Administrator Middlecross Assisted Living - 40CC03 - Administr…" at bounding box center [952, 111] width 176 height 27
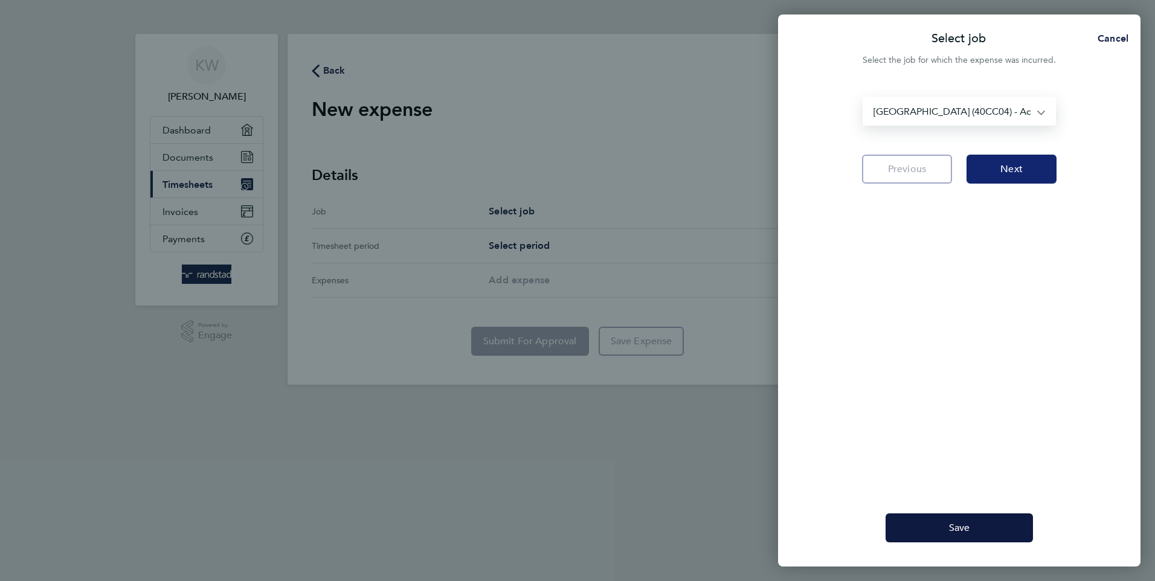
click at [1012, 167] on span "Next" at bounding box center [1011, 169] width 22 height 12
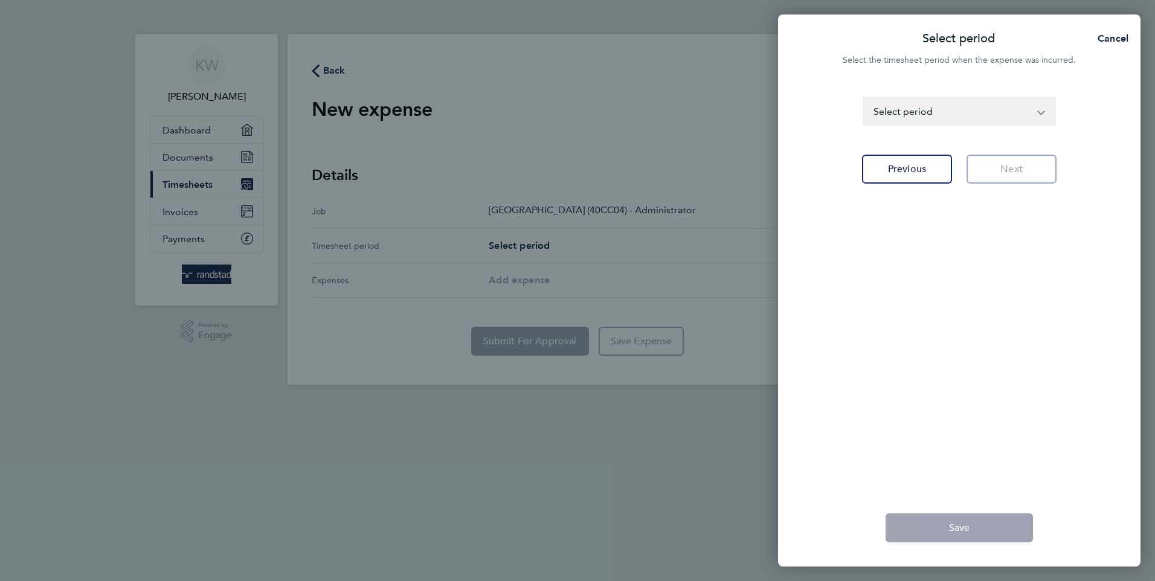
click at [959, 110] on select "31 May - 06 Jun 2025 07 - 13 Jun 2025 14 - 20 Jun 2025 21 - 27 Jun 2025 28 Jun …" at bounding box center [952, 111] width 176 height 27
select select "11: Object"
click at [864, 98] on select "31 May - 06 Jun 2025 07 - 13 Jun 2025 14 - 20 Jun 2025 21 - 27 Jun 2025 28 Jun …" at bounding box center [952, 111] width 176 height 27
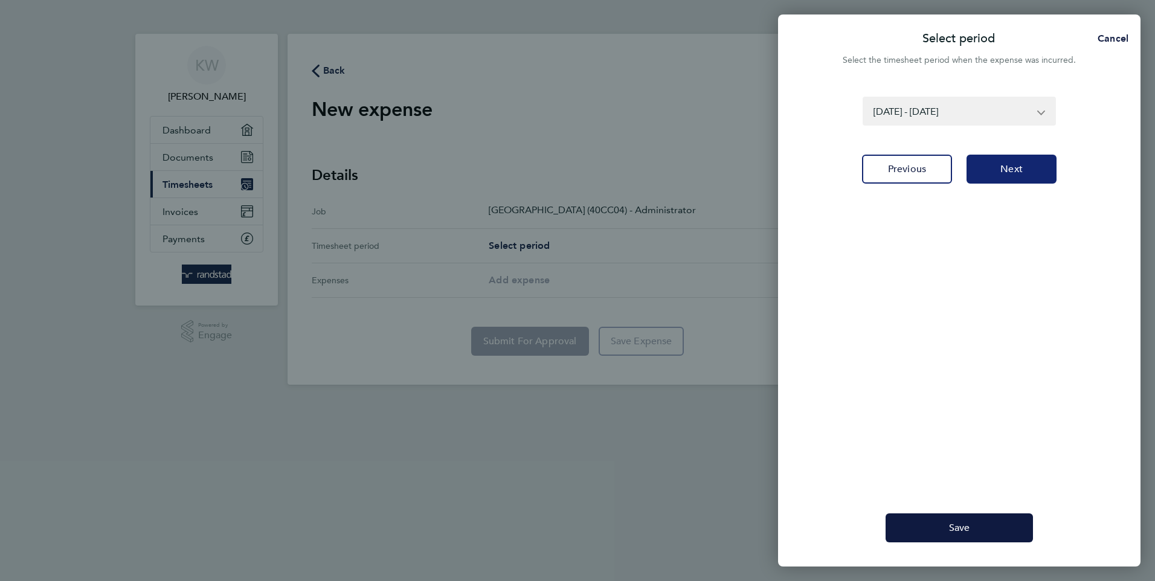
click at [1012, 162] on button "Next" at bounding box center [1011, 169] width 90 height 29
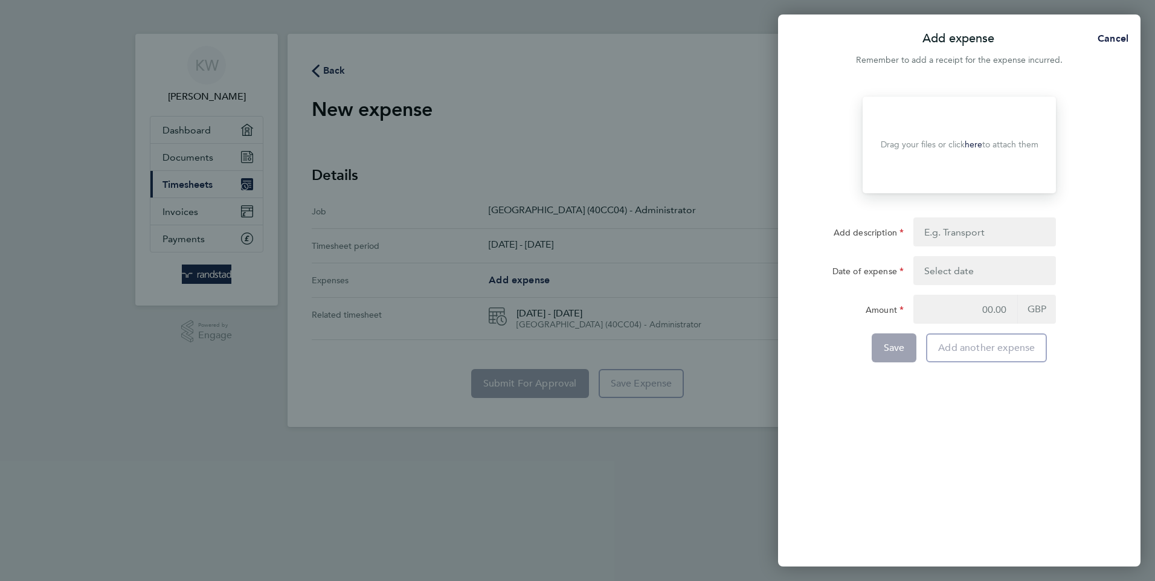
click at [973, 143] on link "here" at bounding box center [974, 145] width 18 height 10
click at [943, 230] on input "Add description" at bounding box center [984, 231] width 143 height 29
type input "Train"
type input "14 Aug 25"
type input "11.60"
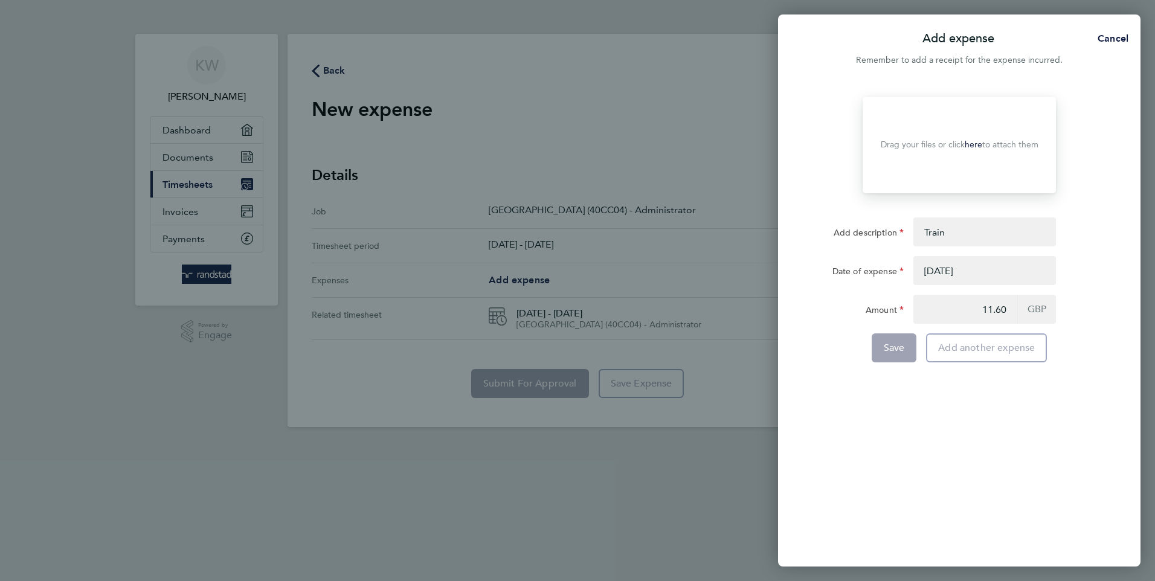
click at [966, 267] on button "button" at bounding box center [984, 270] width 143 height 29
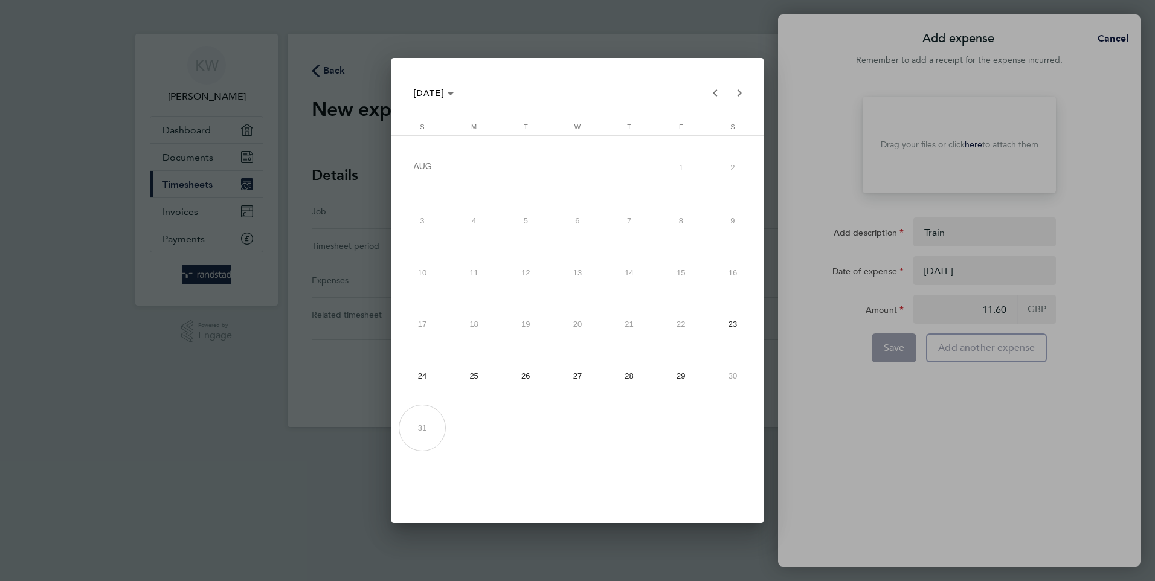
click at [574, 370] on span "27" at bounding box center [577, 376] width 47 height 47
type input "27 Aug 25"
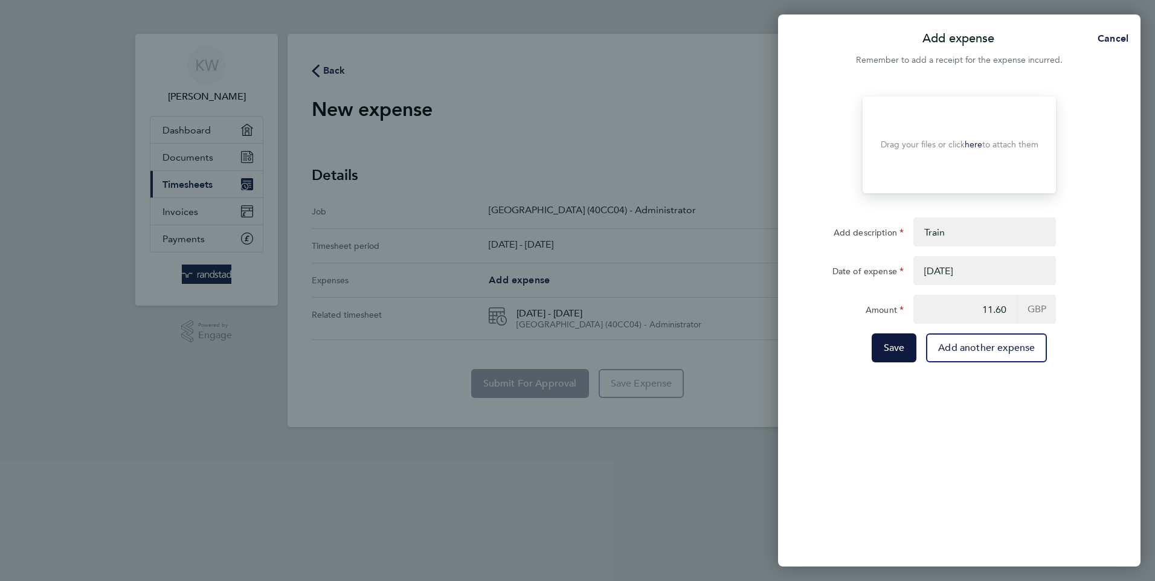
click at [974, 140] on link "here" at bounding box center [974, 145] width 18 height 10
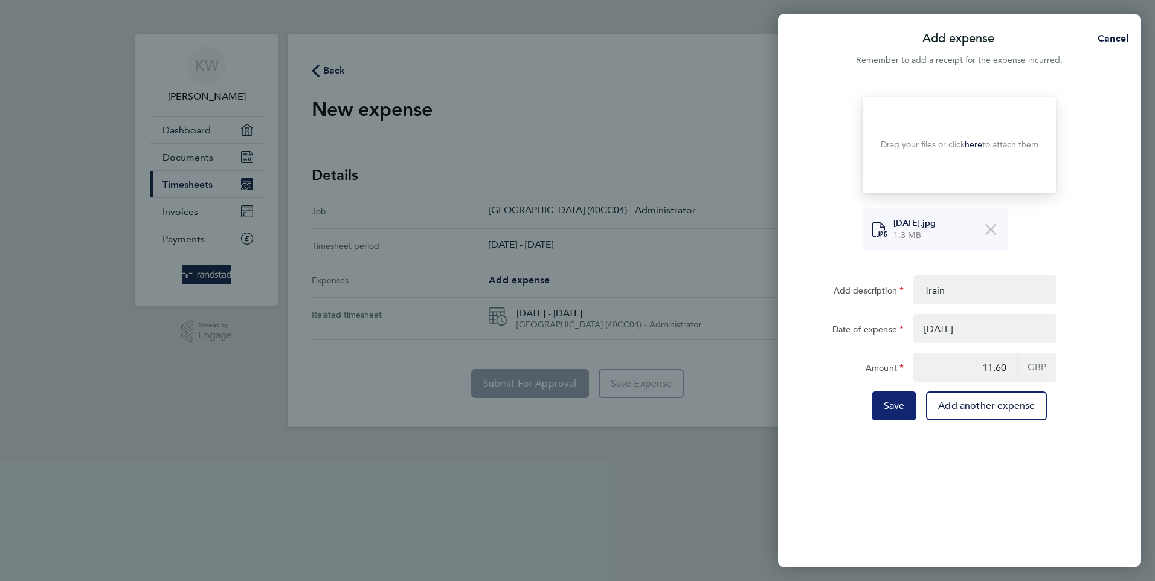
click at [891, 401] on span "Save" at bounding box center [894, 406] width 21 height 12
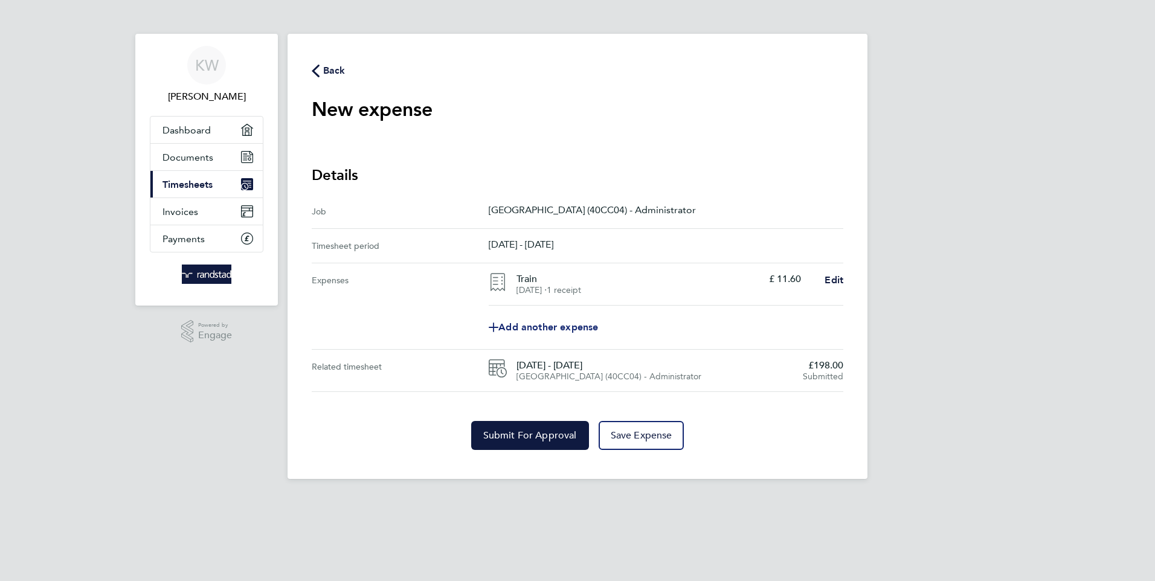
click at [511, 324] on span "Add another expense" at bounding box center [543, 328] width 109 height 10
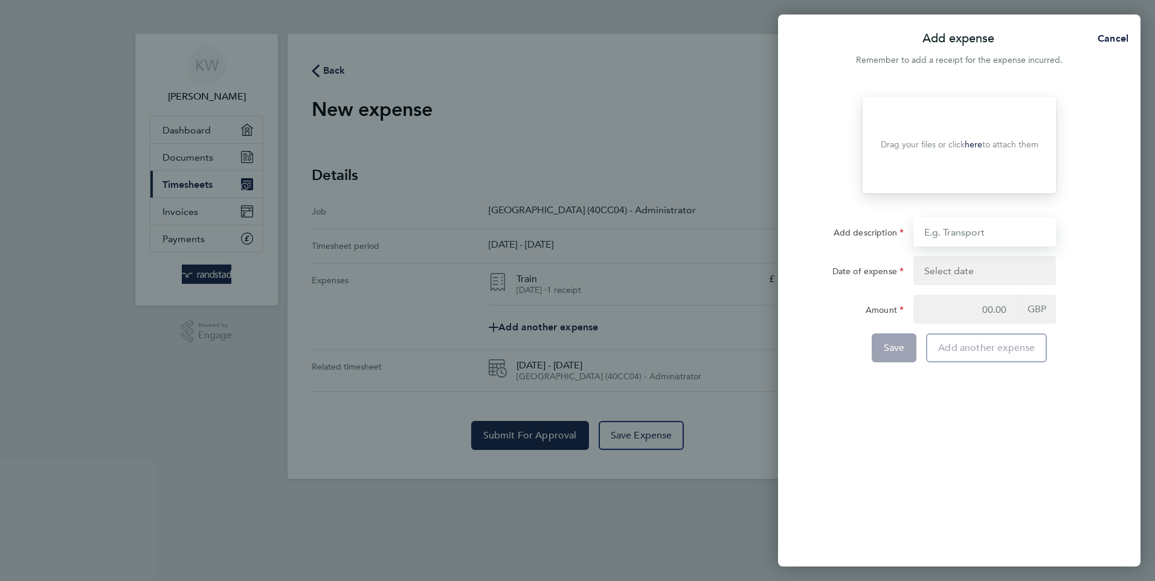
click at [963, 233] on input "Add description" at bounding box center [984, 231] width 143 height 29
type input "Train"
type input "27 Aug 25"
type input "11.60"
click at [933, 269] on button "button" at bounding box center [984, 270] width 143 height 29
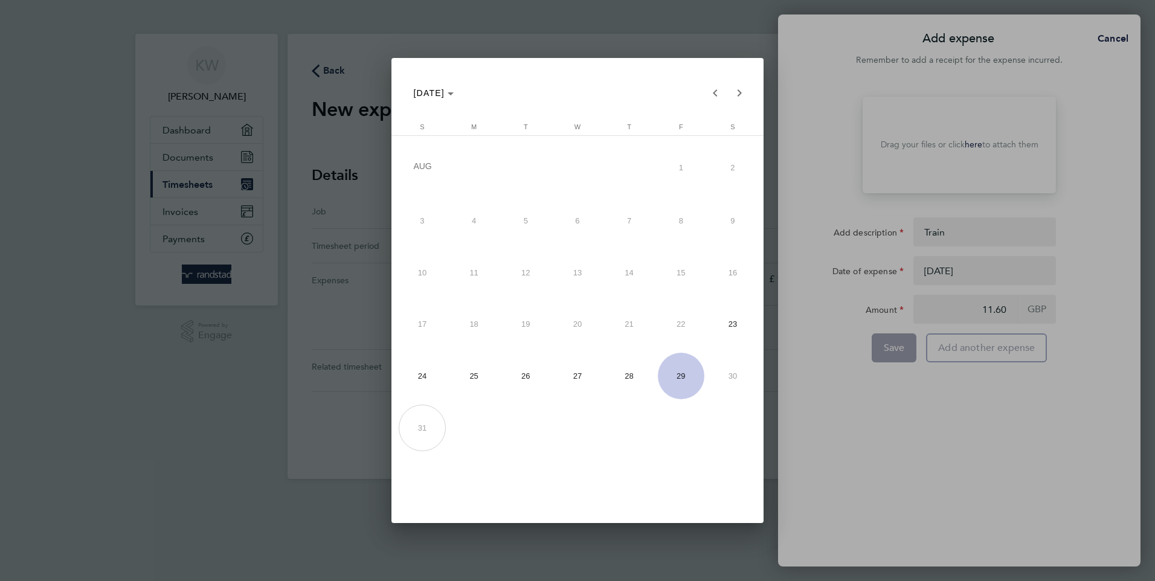
click at [625, 374] on span "28" at bounding box center [629, 376] width 47 height 47
type input "28 Aug 25"
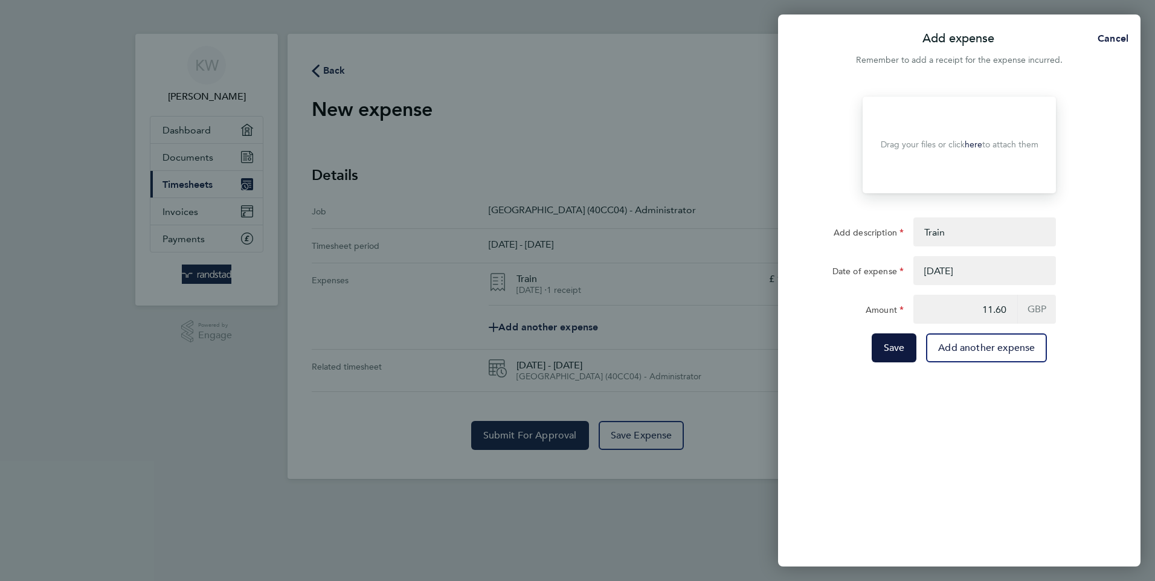
click at [976, 142] on link "here" at bounding box center [974, 145] width 18 height 10
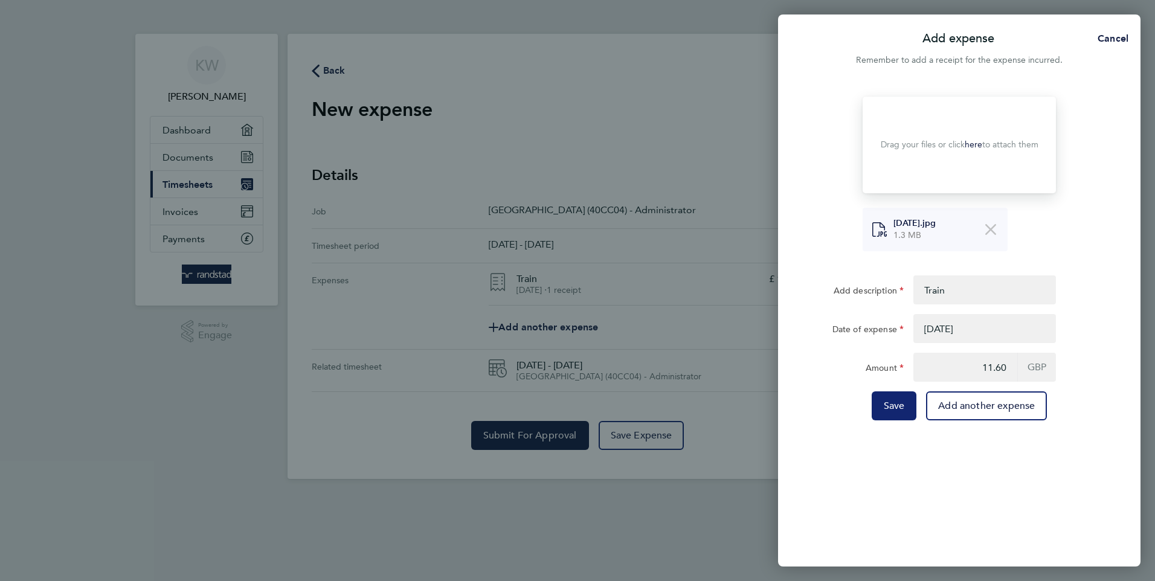
click at [894, 403] on span "Save" at bounding box center [894, 406] width 21 height 12
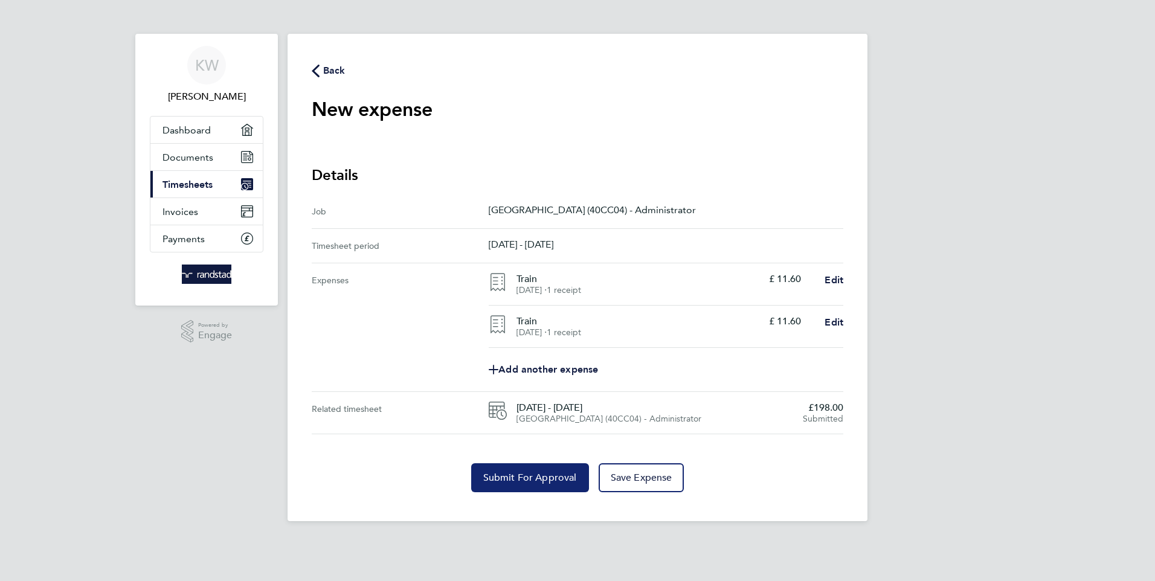
click at [525, 470] on button "Submit For Approval" at bounding box center [530, 477] width 118 height 29
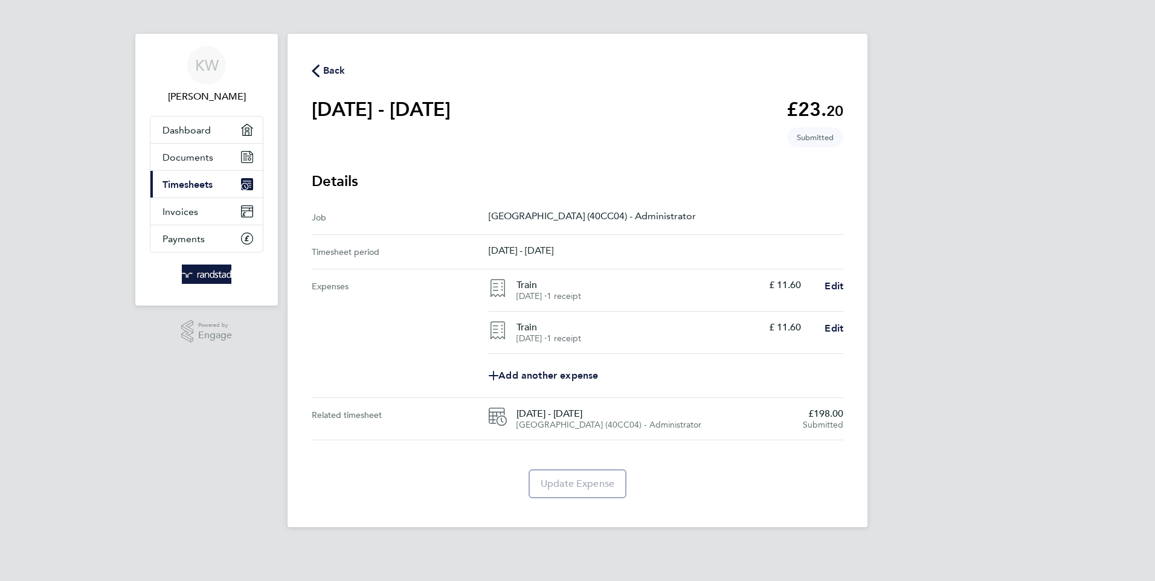
click at [332, 67] on span "Back" at bounding box center [334, 70] width 22 height 14
